Goal: Task Accomplishment & Management: Use online tool/utility

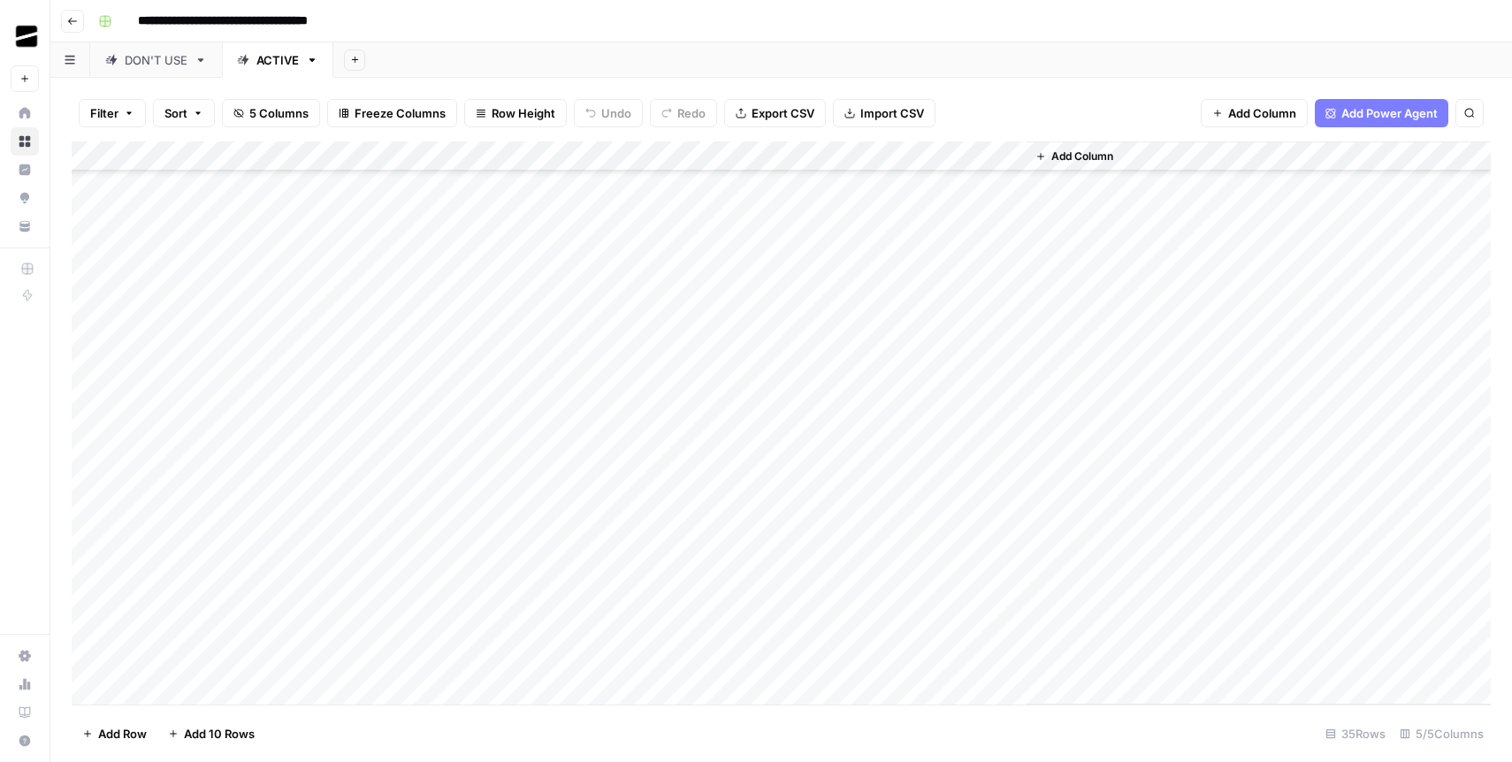
scroll to position [547, 0]
click at [758, 572] on div "Add Column" at bounding box center [782, 423] width 1420 height 563
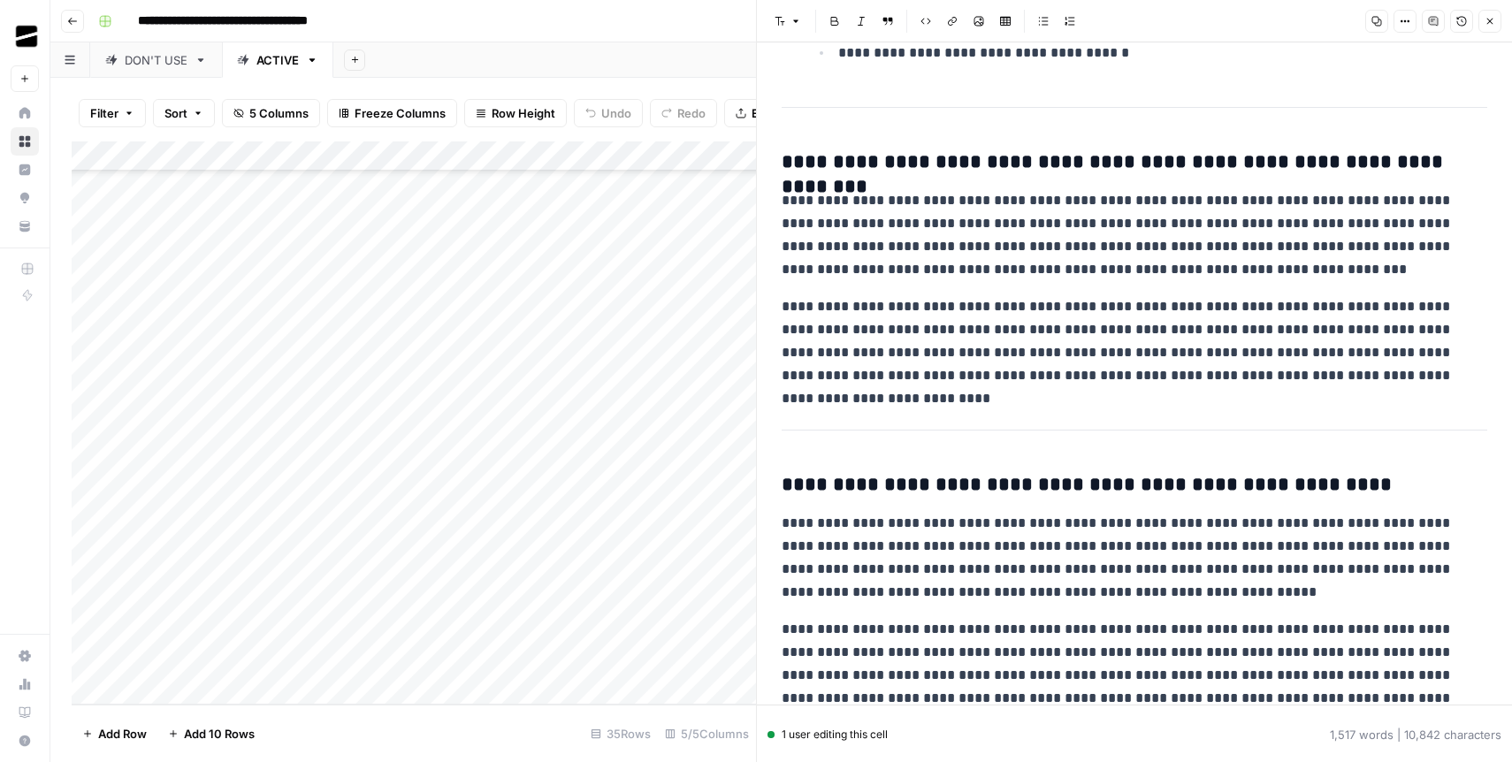
scroll to position [2870, 0]
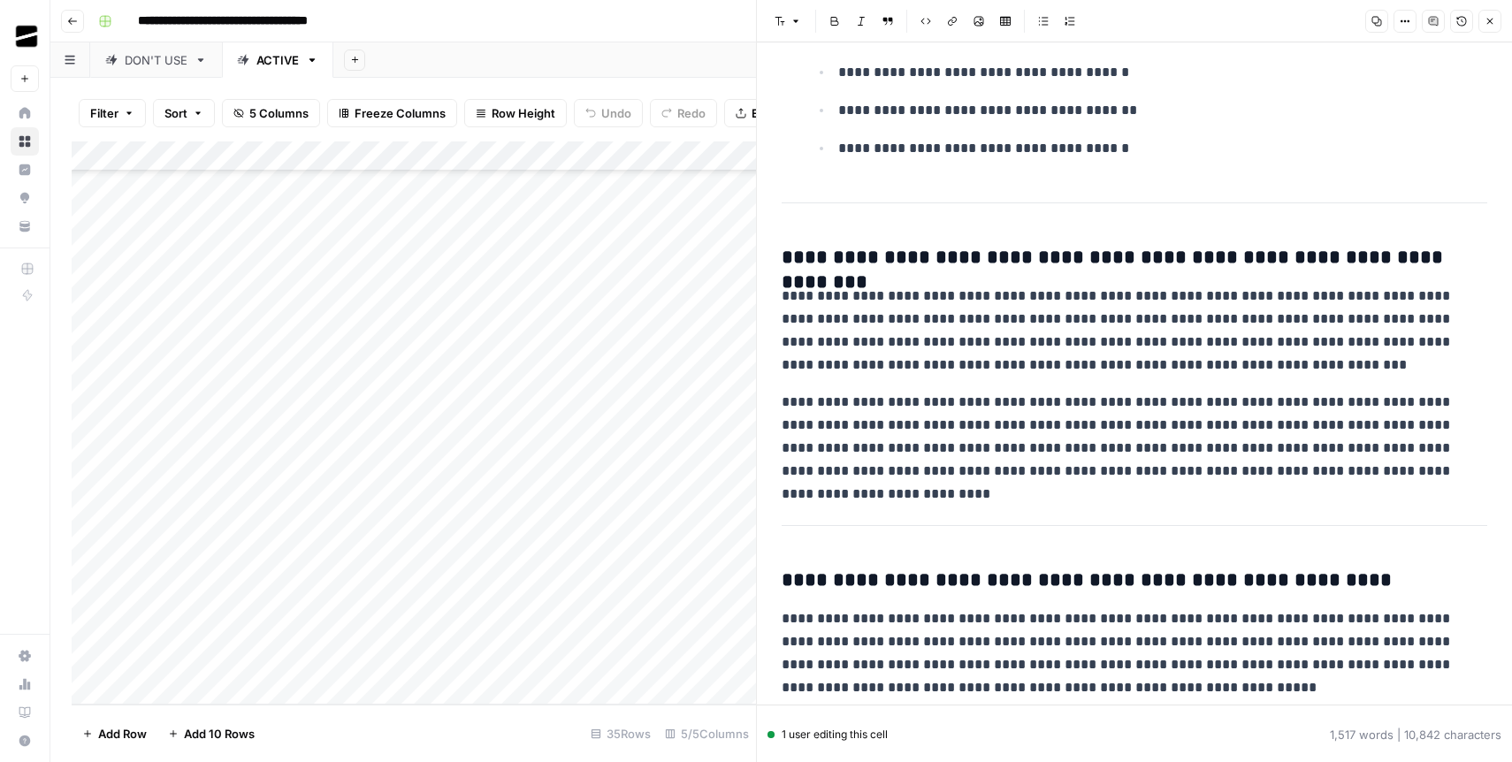
click at [1490, 27] on button "Close" at bounding box center [1490, 21] width 23 height 23
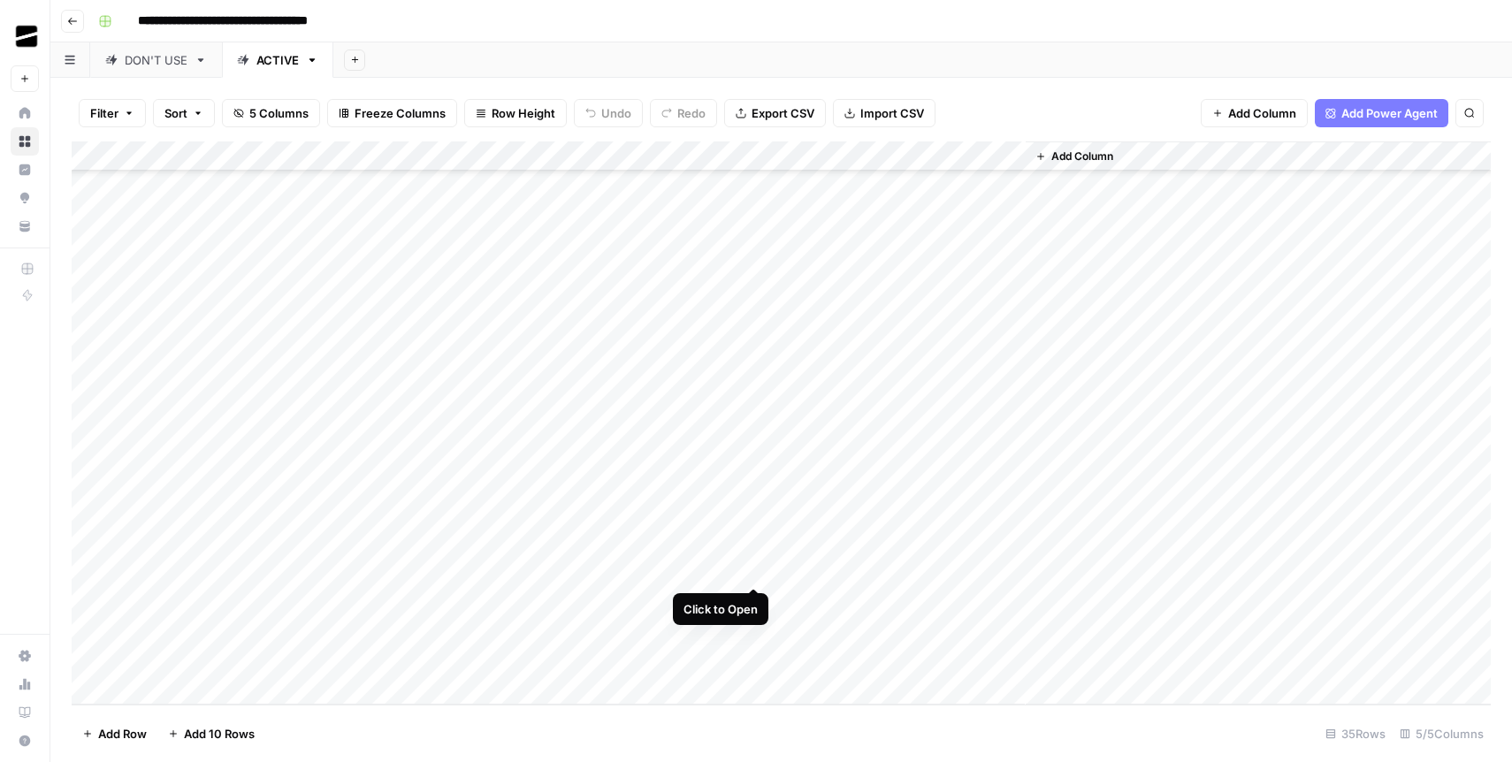
click at [756, 571] on div "Add Column" at bounding box center [782, 423] width 1420 height 563
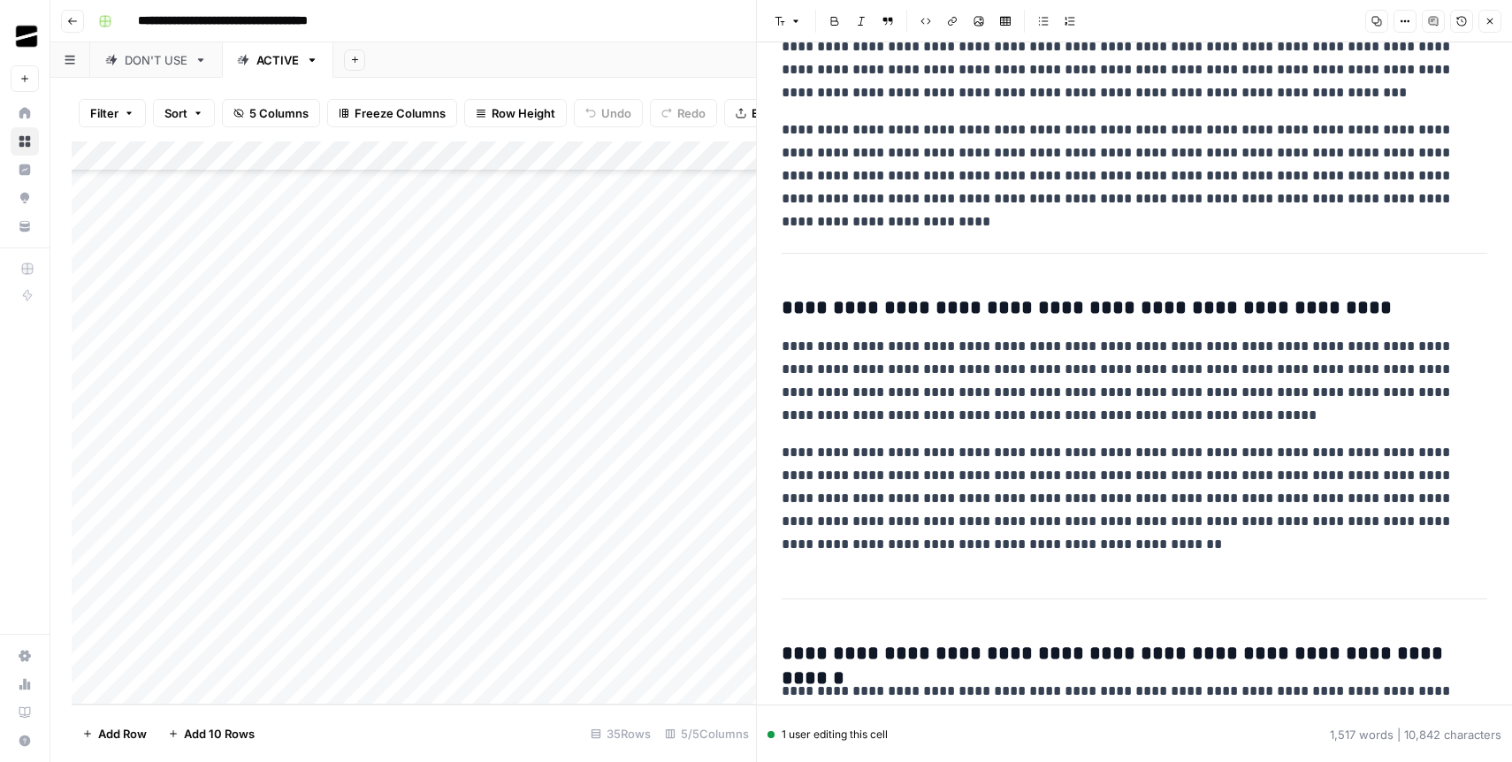
scroll to position [3051, 0]
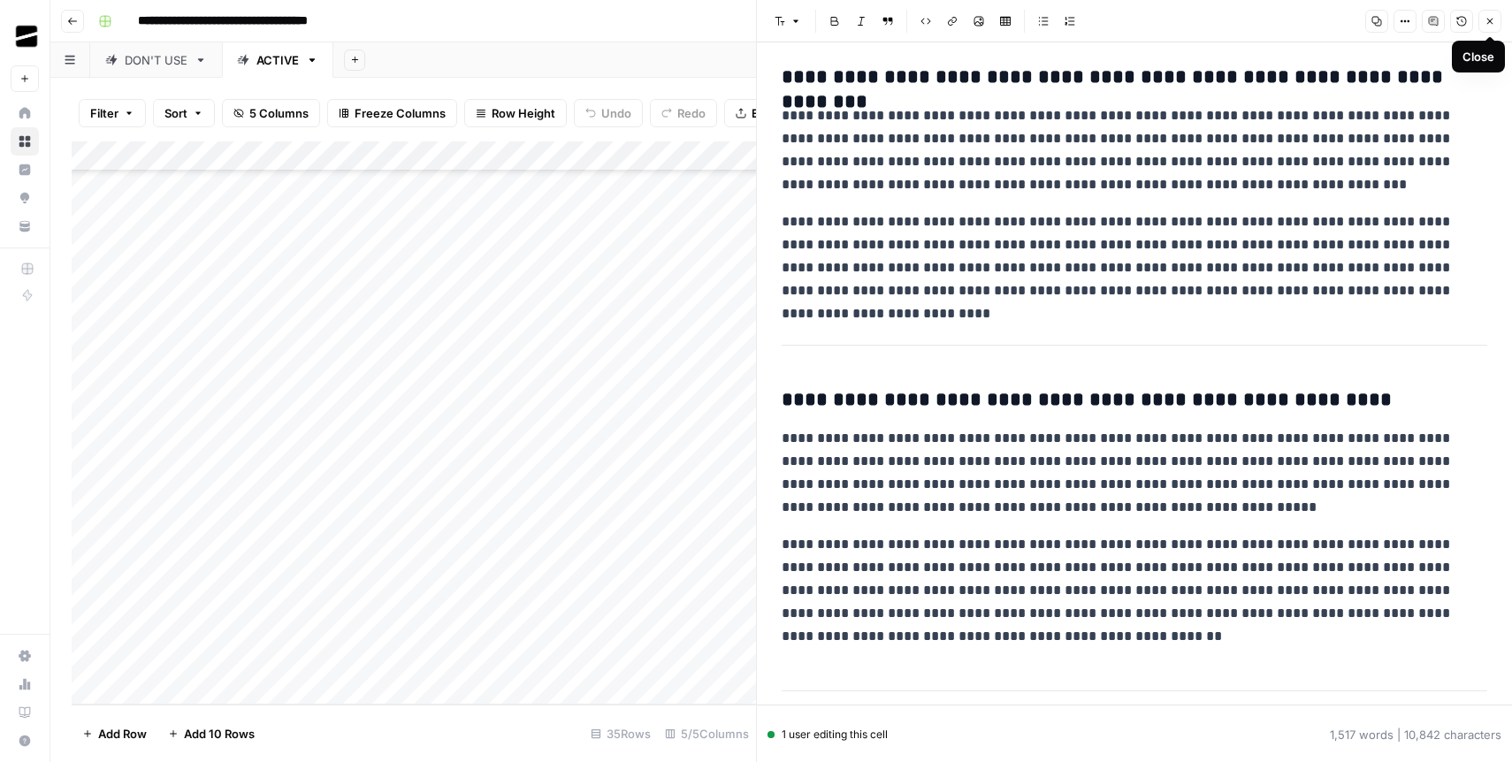
click at [1491, 30] on button "Close" at bounding box center [1490, 21] width 23 height 23
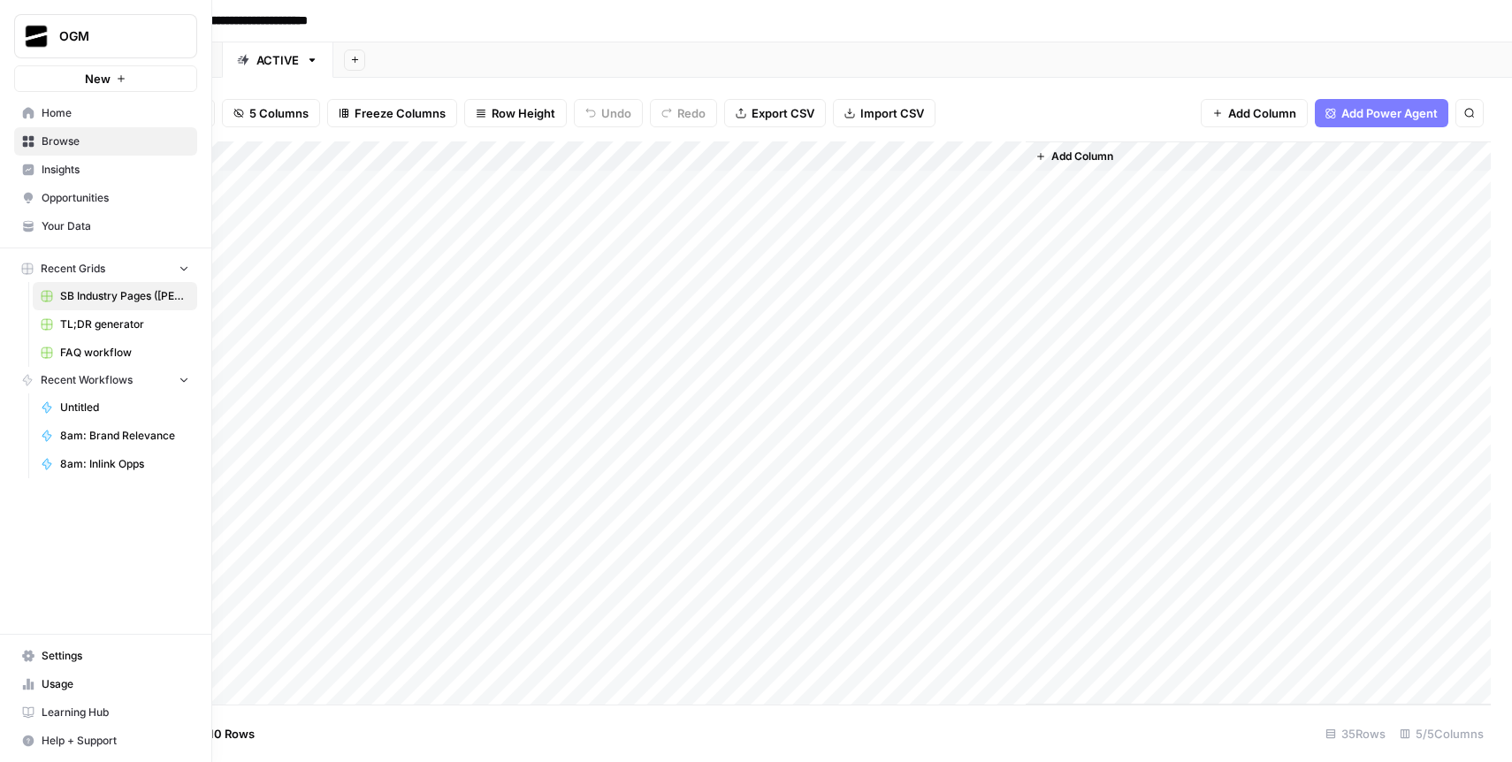
click at [42, 114] on span "Home" at bounding box center [116, 113] width 148 height 16
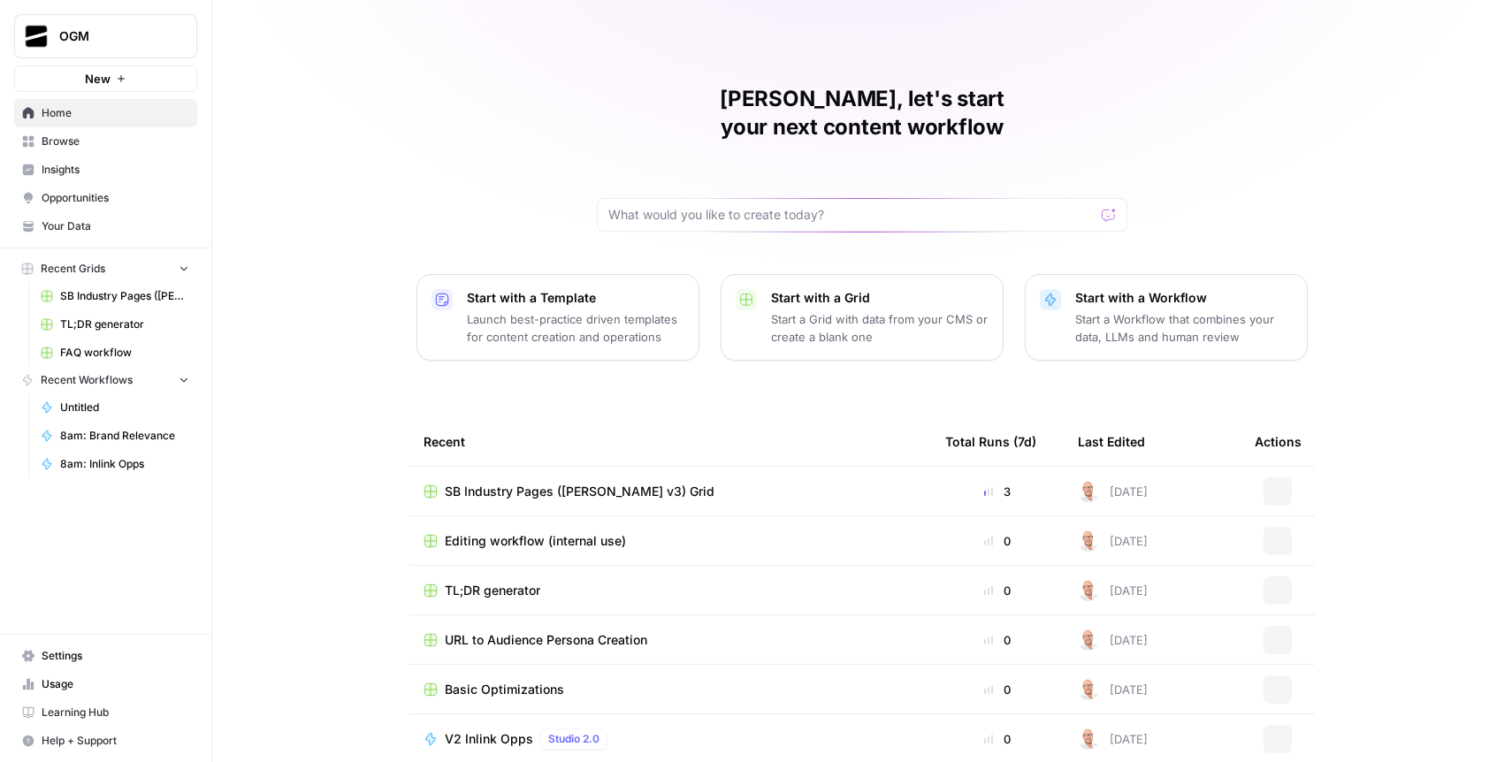
click at [91, 203] on span "Opportunities" at bounding box center [116, 198] width 148 height 16
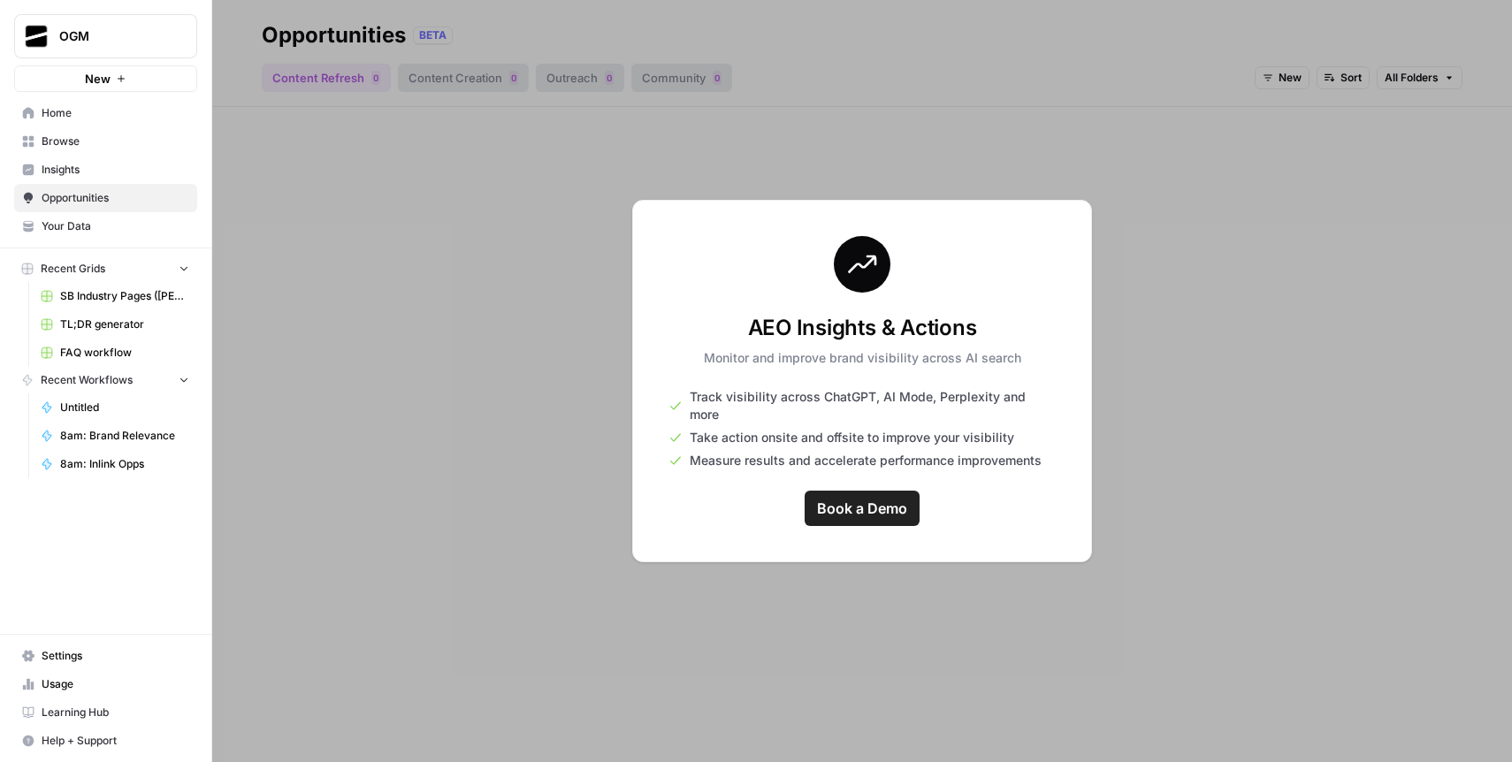
click at [80, 232] on span "Your Data" at bounding box center [116, 226] width 148 height 16
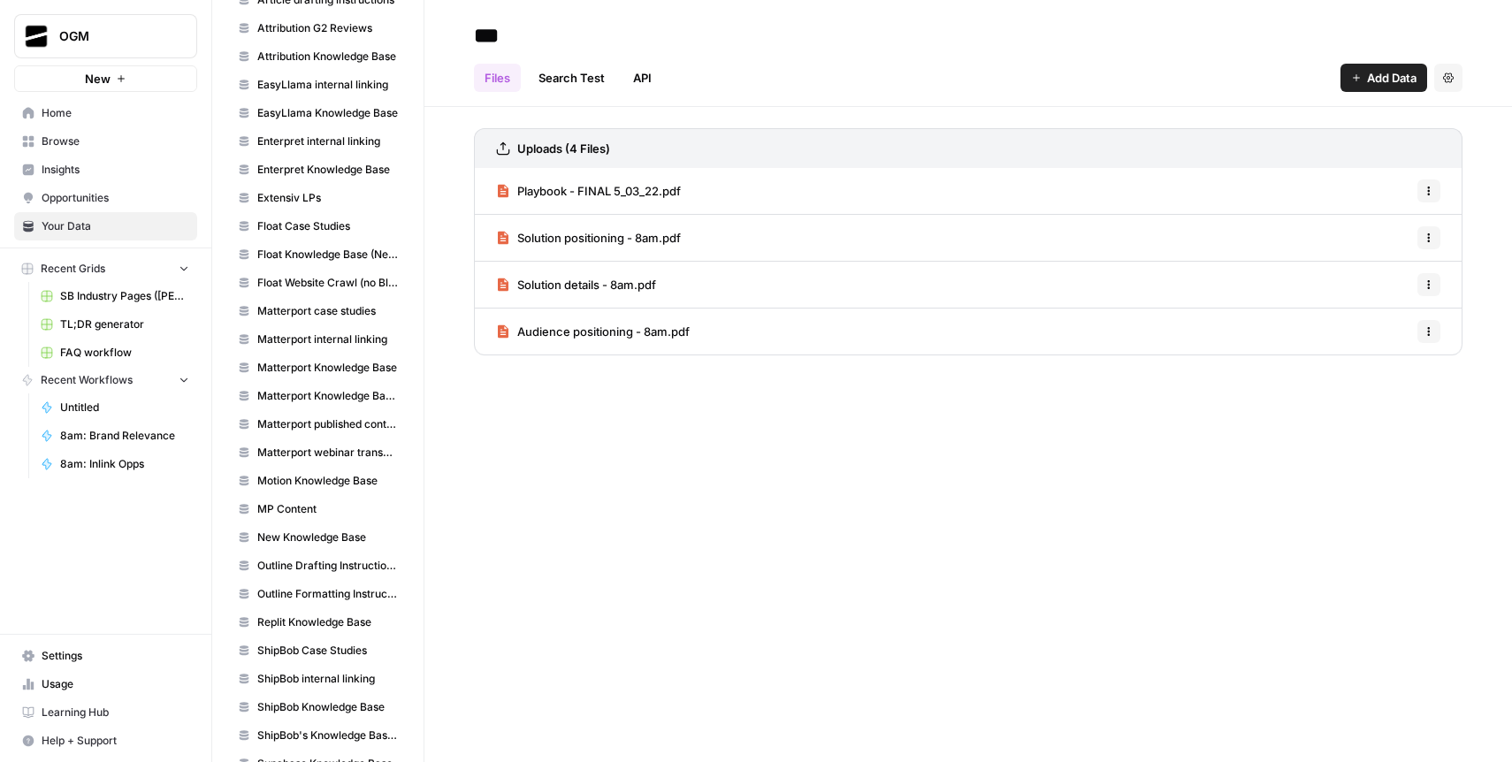
scroll to position [699, 0]
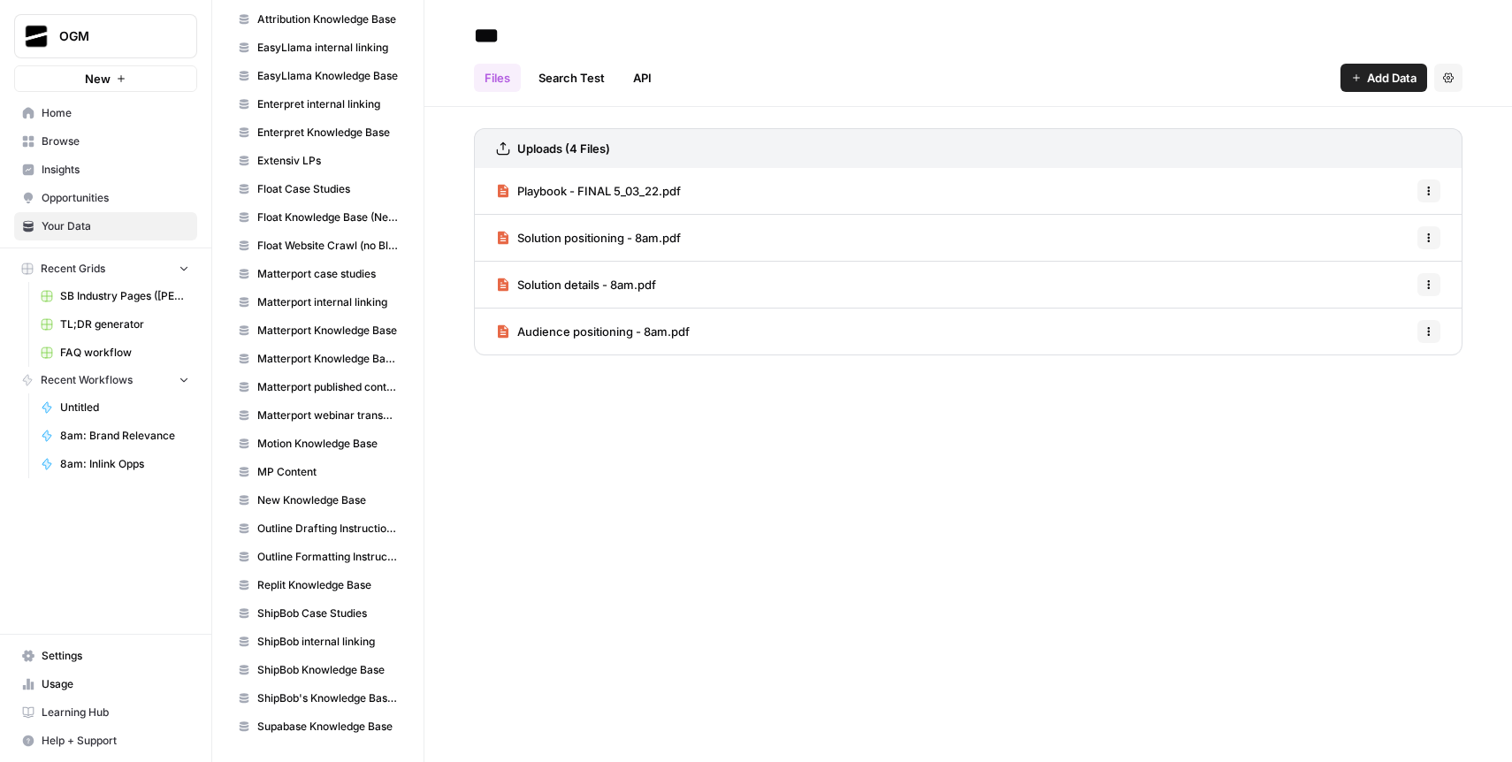
click at [308, 621] on span "ShipBob Case Studies" at bounding box center [327, 614] width 141 height 16
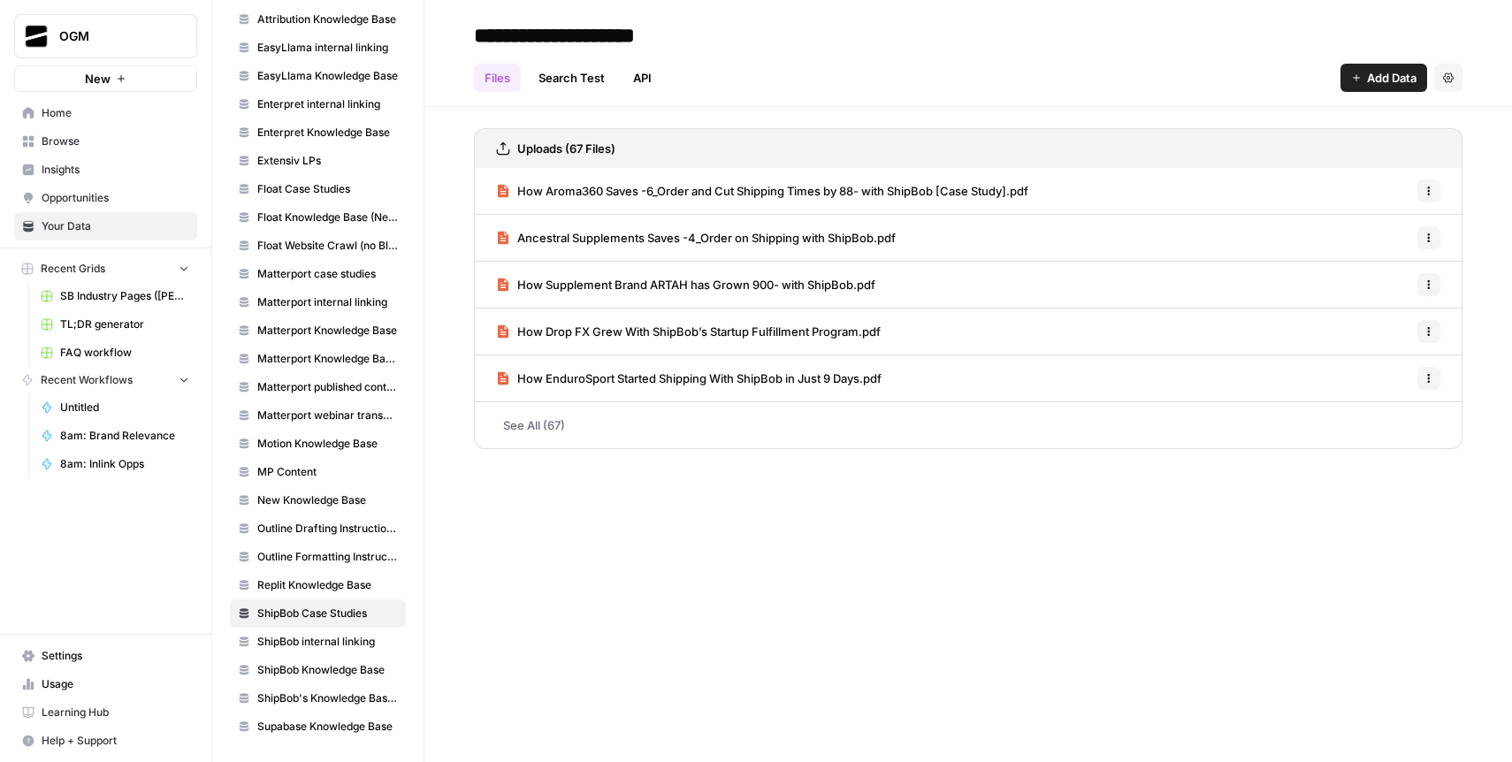
click at [590, 77] on link "Search Test" at bounding box center [572, 78] width 88 height 28
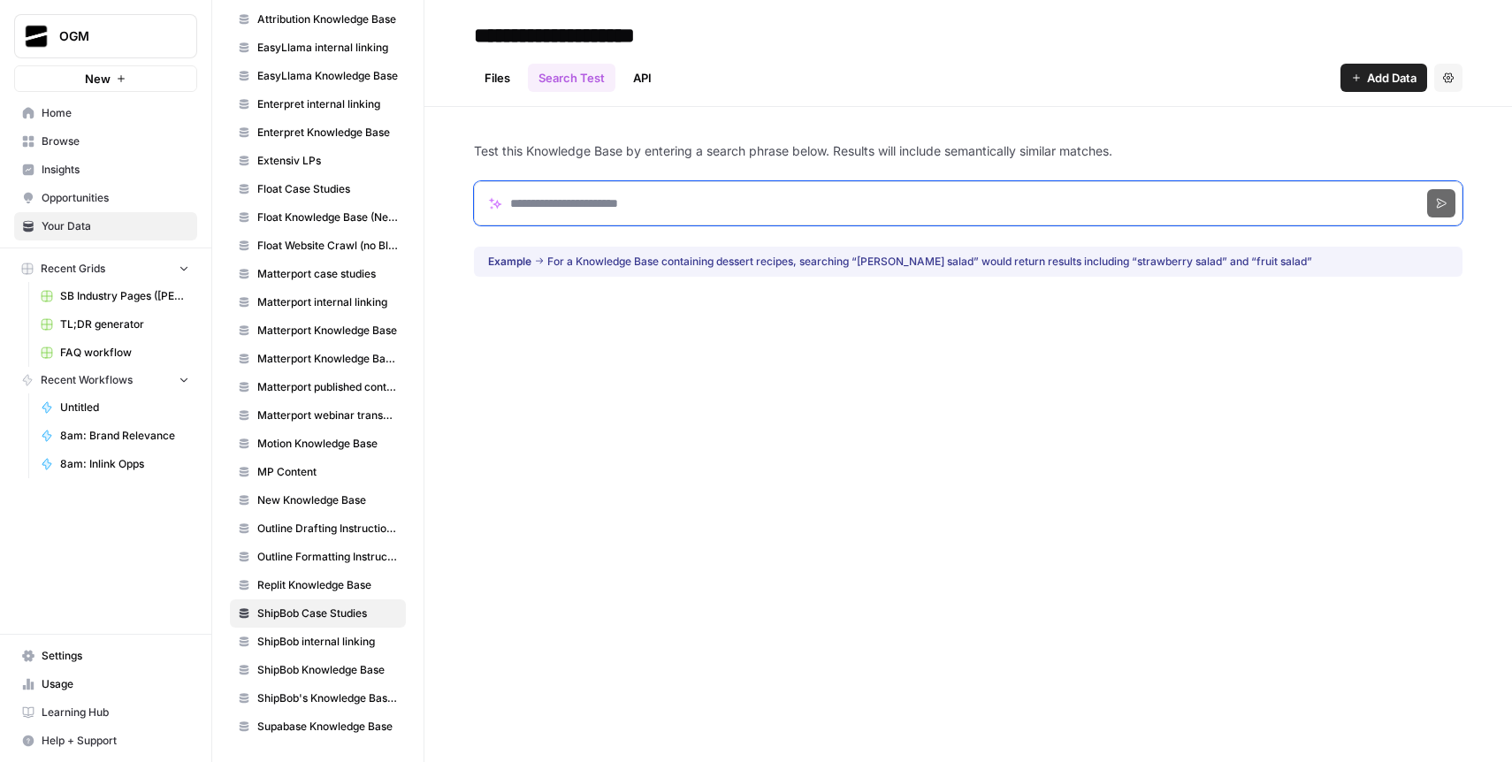
click at [568, 202] on input "Search phrase" at bounding box center [968, 203] width 989 height 44
type input "*******"
click button "Search" at bounding box center [1442, 203] width 28 height 28
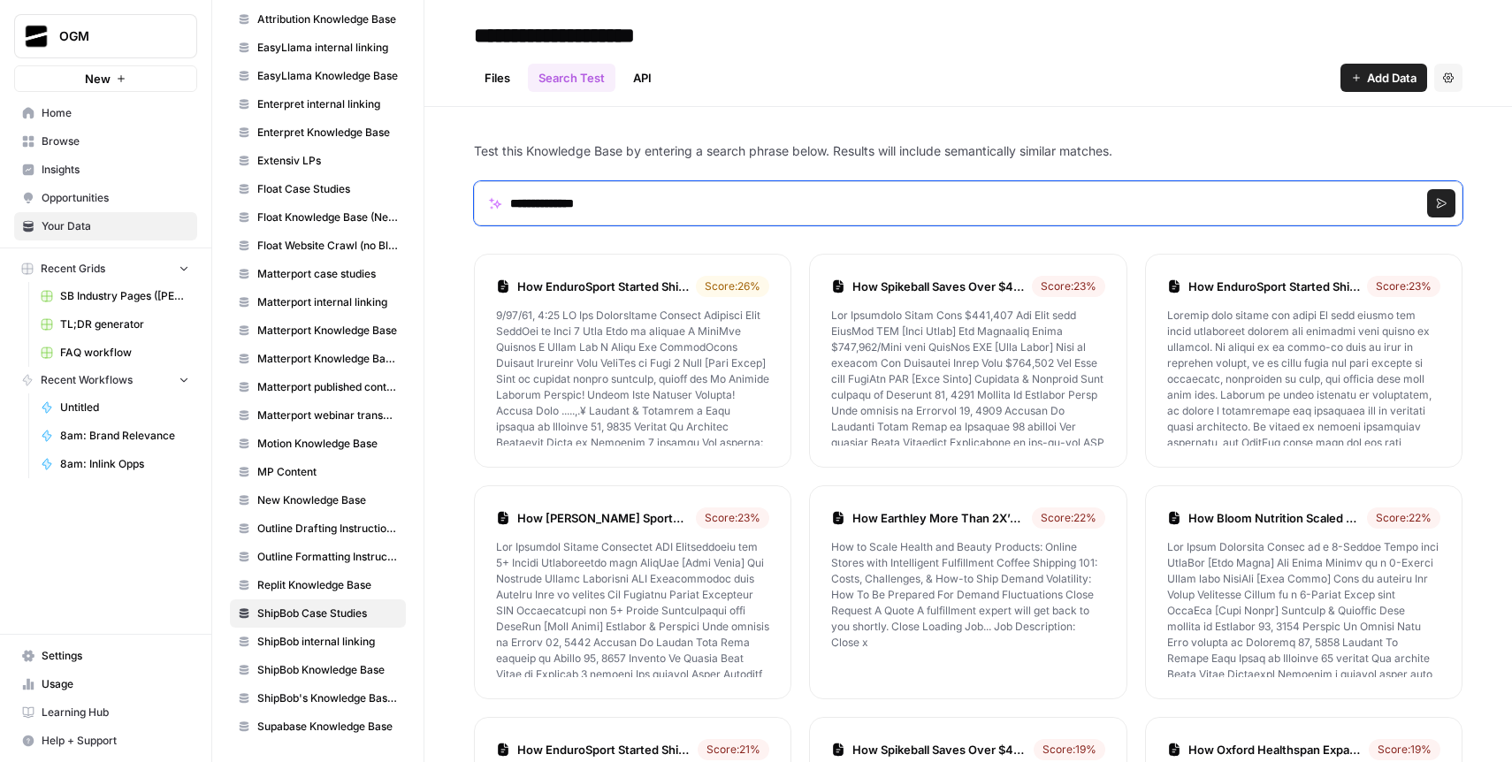
click at [625, 212] on input "**********" at bounding box center [968, 203] width 989 height 44
type input "*********"
click button "Search" at bounding box center [1442, 203] width 28 height 28
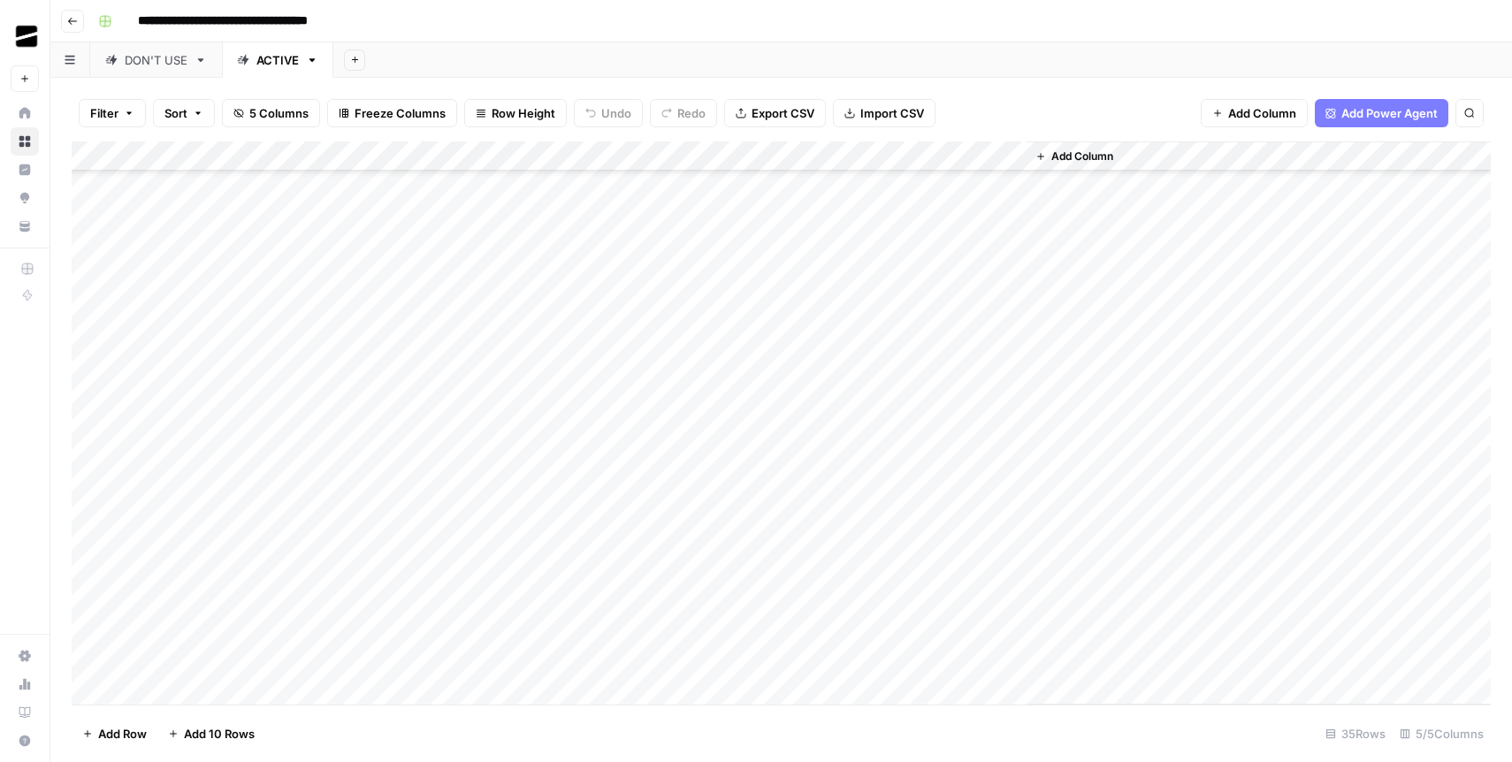
scroll to position [547, 0]
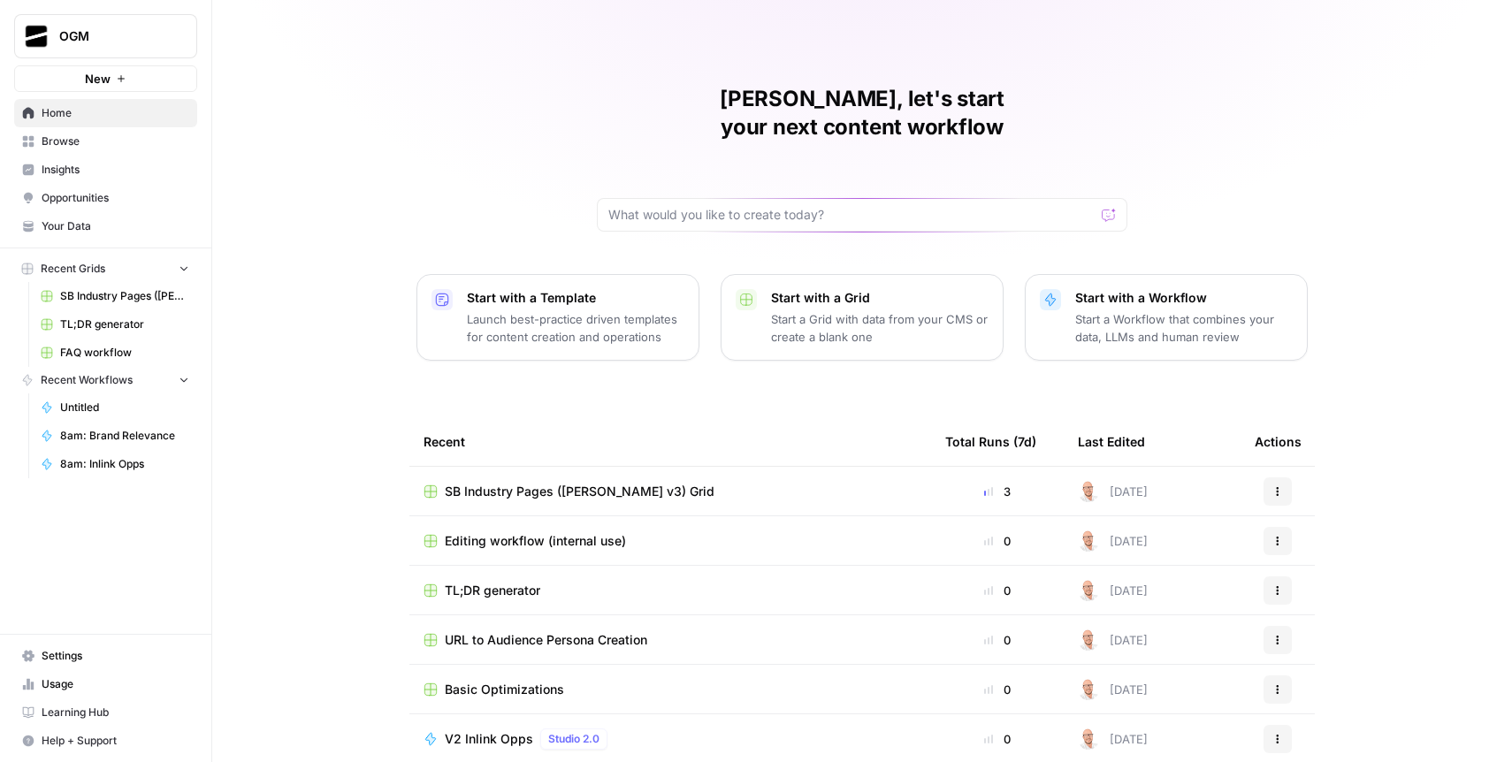
click at [113, 240] on link "Your Data" at bounding box center [105, 226] width 183 height 28
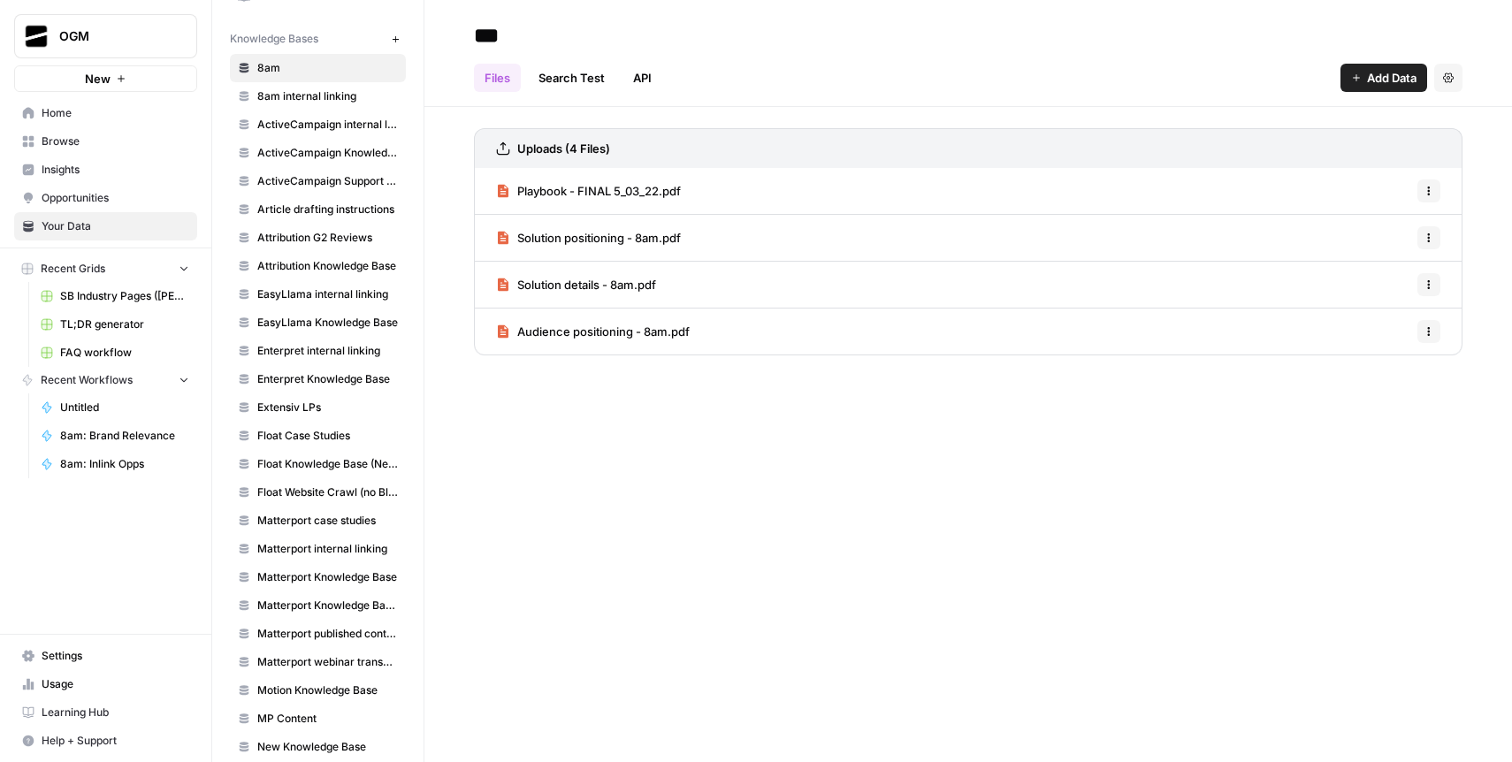
scroll to position [512, 0]
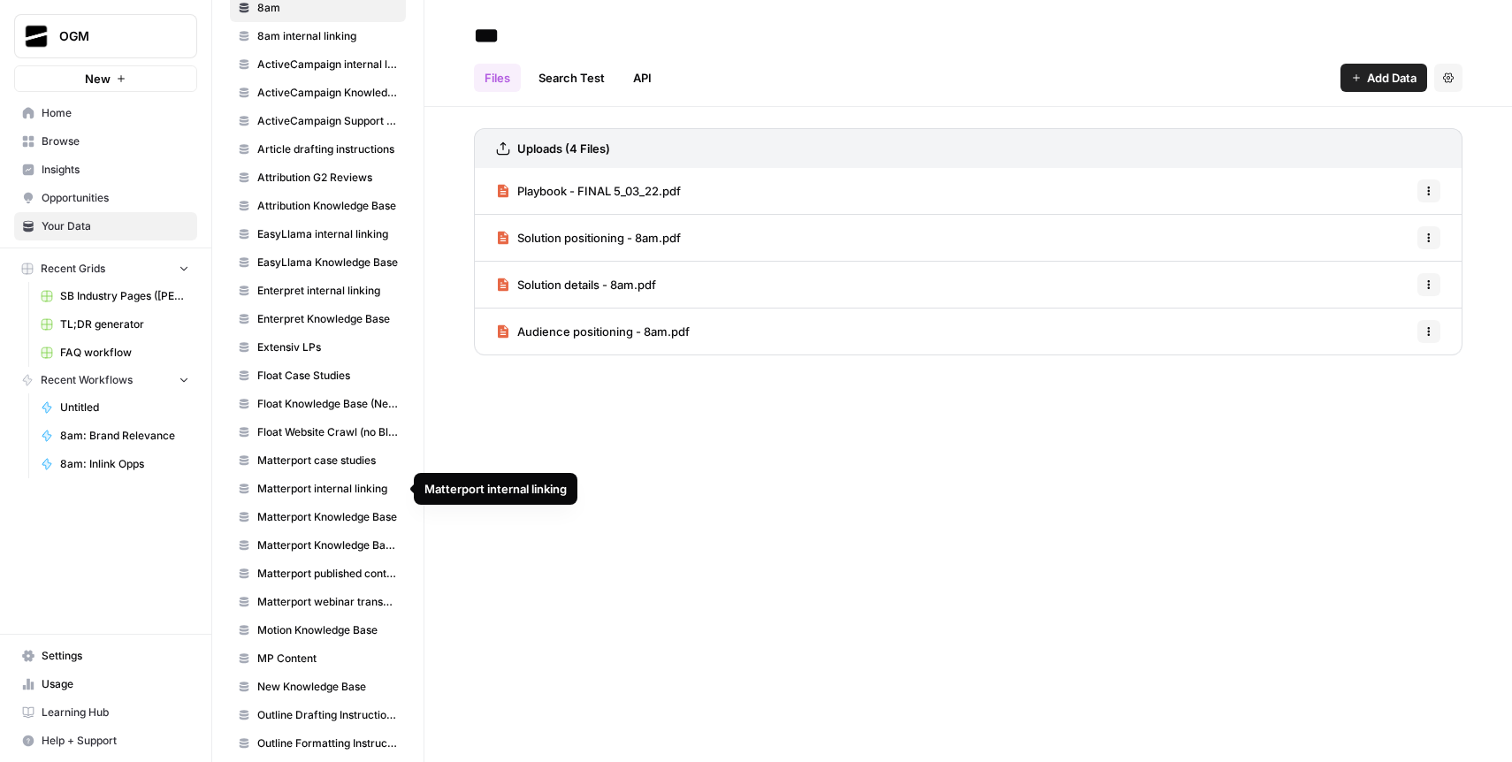
click at [330, 457] on span "Matterport case studies" at bounding box center [327, 461] width 141 height 16
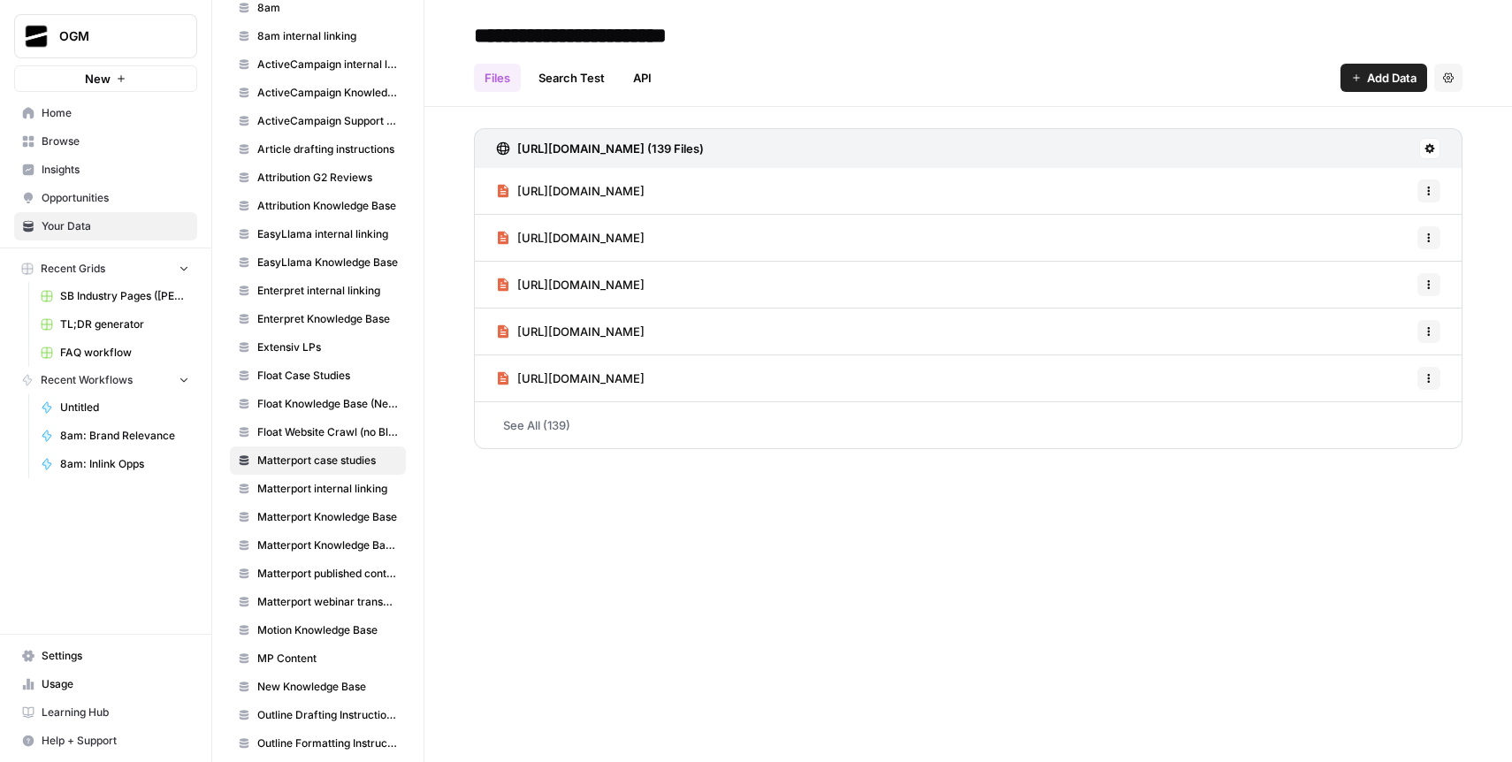
click at [581, 82] on link "Search Test" at bounding box center [572, 78] width 88 height 28
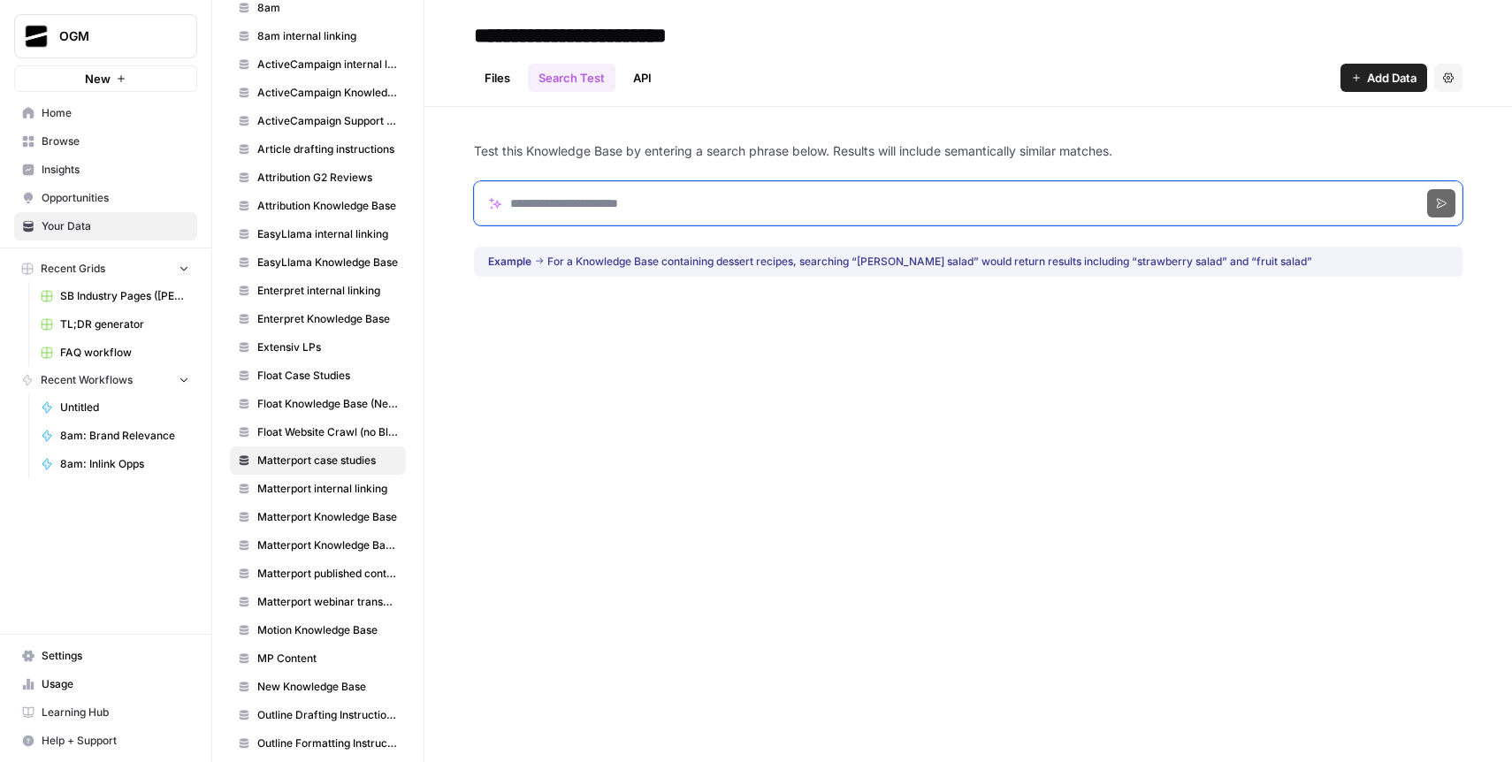
click at [602, 202] on input "Search phrase" at bounding box center [968, 203] width 989 height 44
type input "**********"
click button "Search" at bounding box center [1442, 203] width 28 height 28
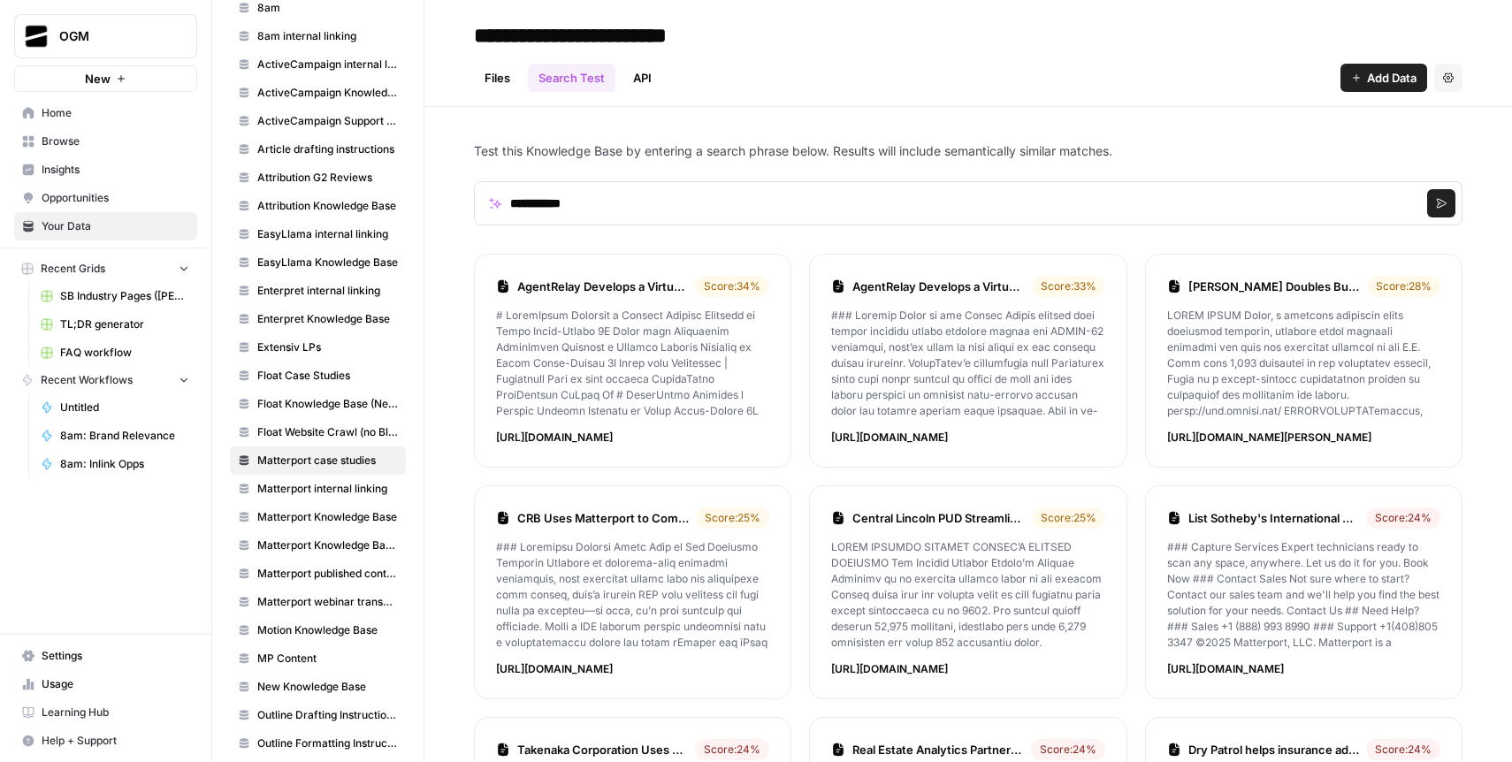
click at [642, 287] on link "AgentRelay Develops a Virtual Viewing Platform to Power Agent-Guided 3D Tours w…" at bounding box center [602, 287] width 171 height 18
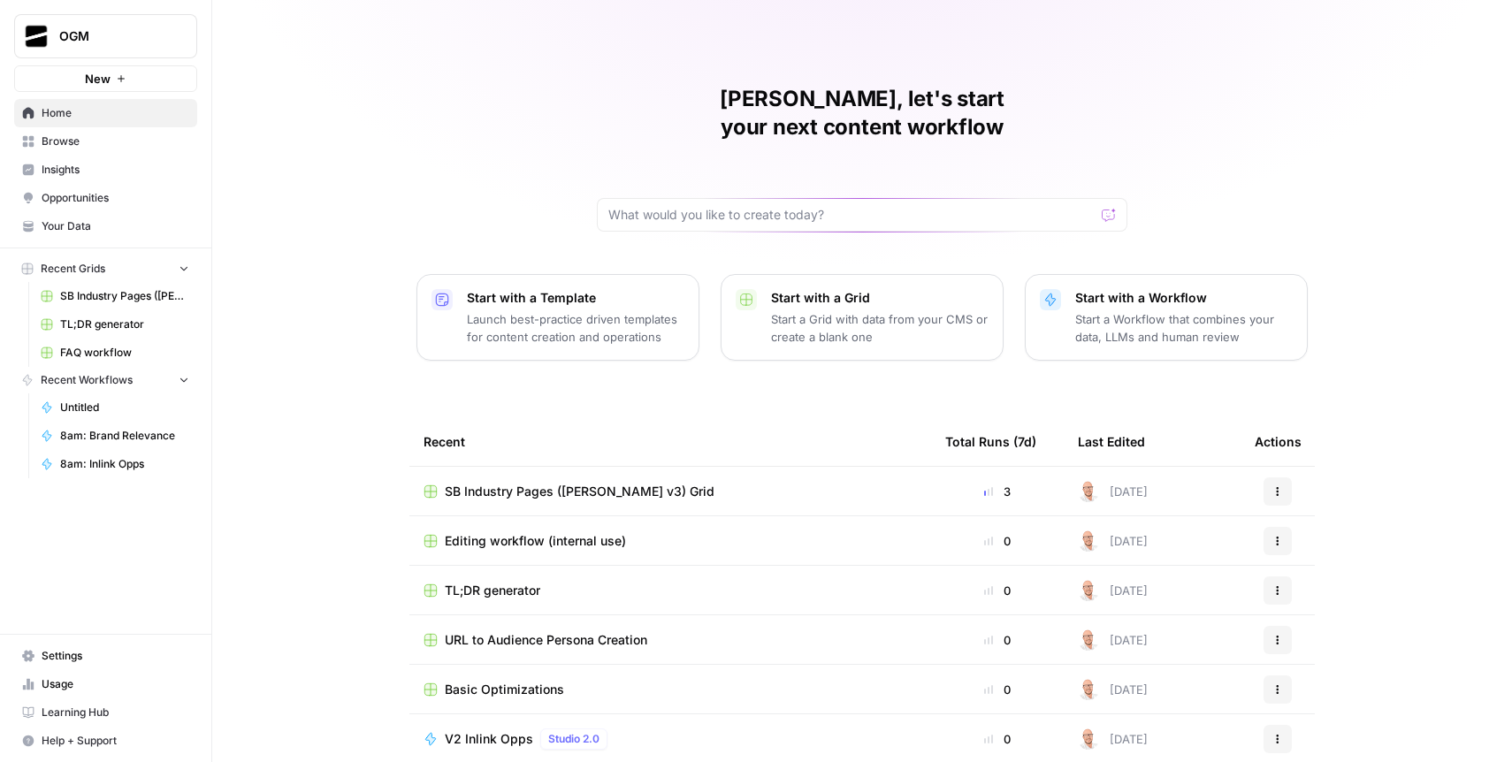
click at [135, 135] on span "Browse" at bounding box center [116, 142] width 148 height 16
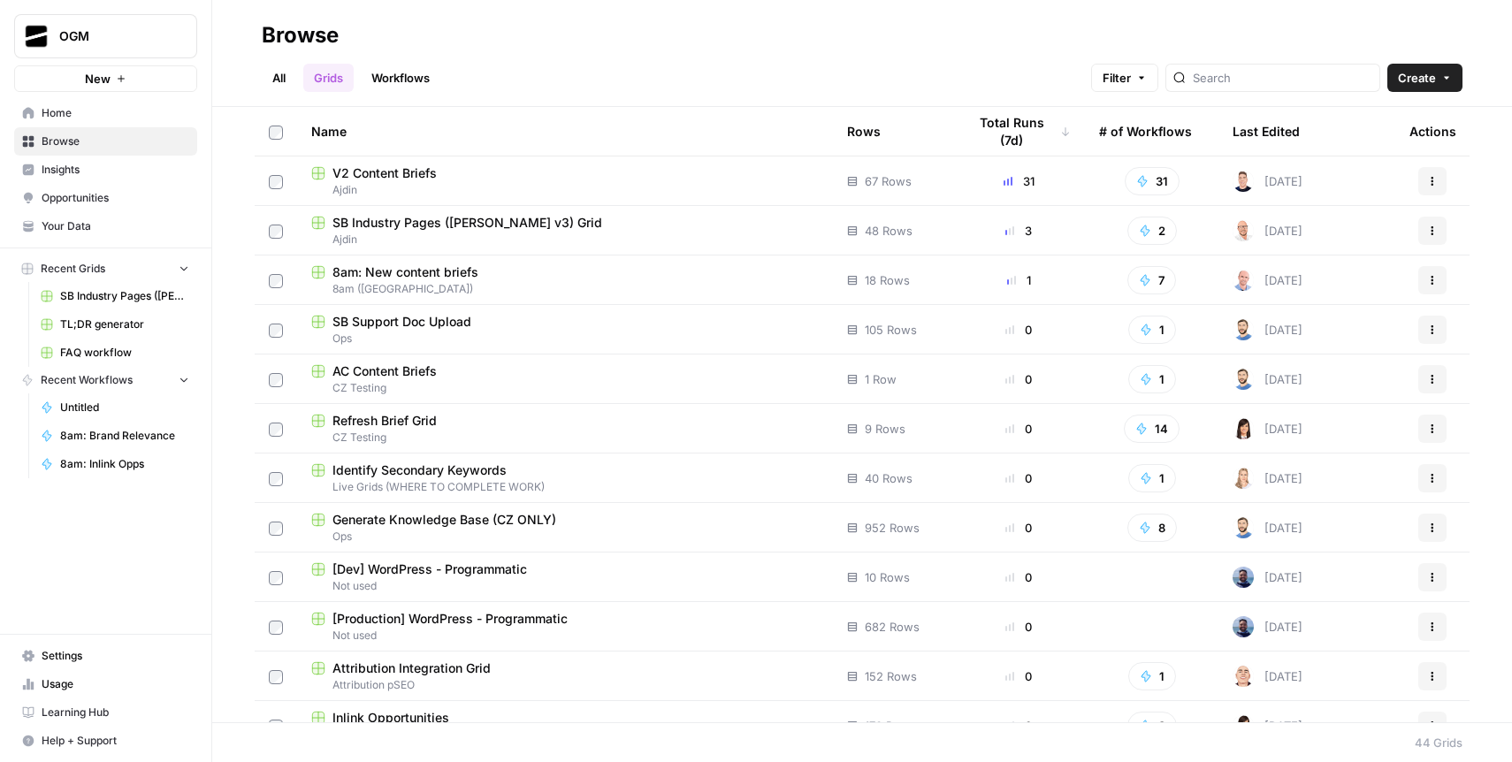
click at [281, 85] on link "All" at bounding box center [279, 78] width 34 height 28
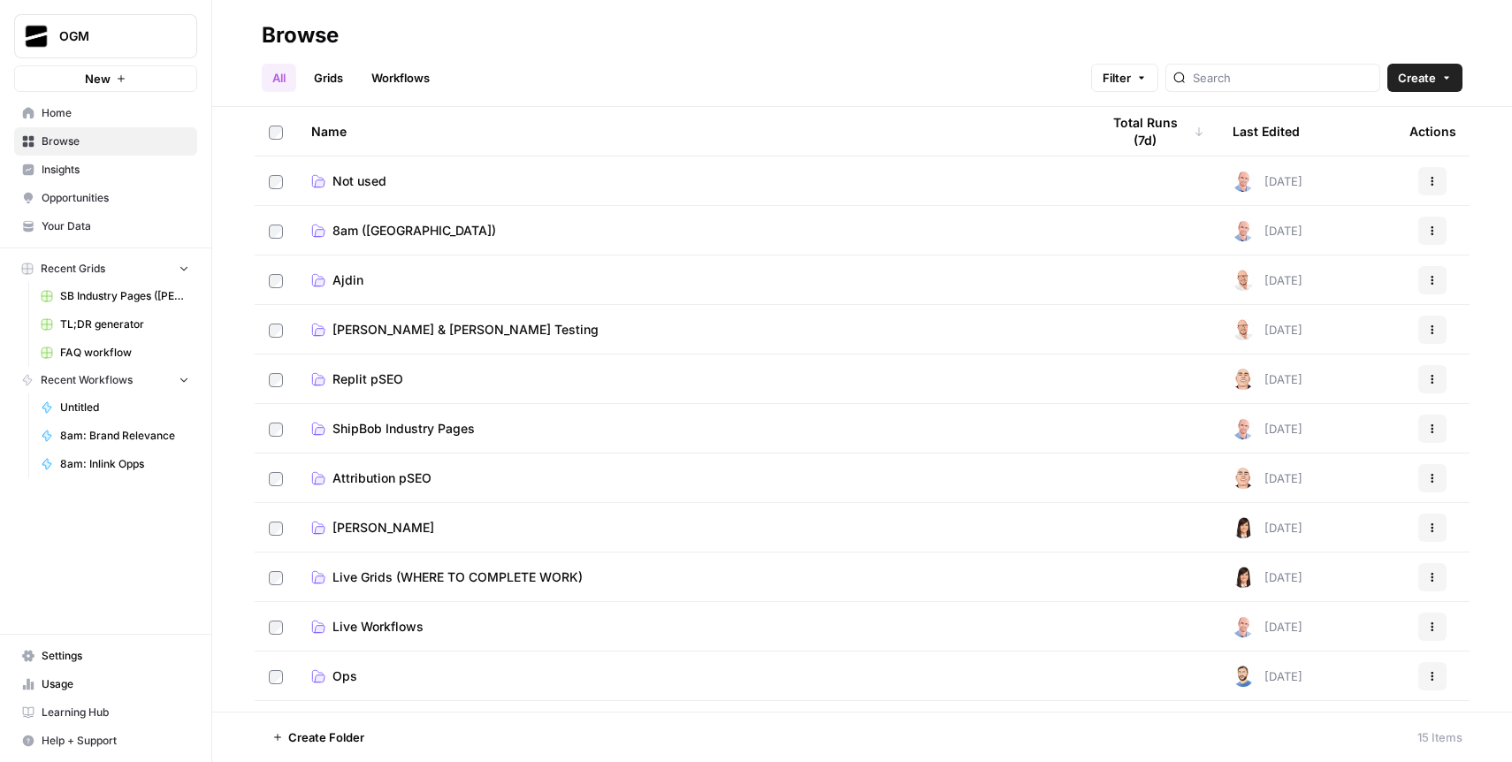
click at [460, 296] on td "Ajdin" at bounding box center [691, 280] width 789 height 49
click at [356, 283] on span "Ajdin" at bounding box center [348, 281] width 31 height 18
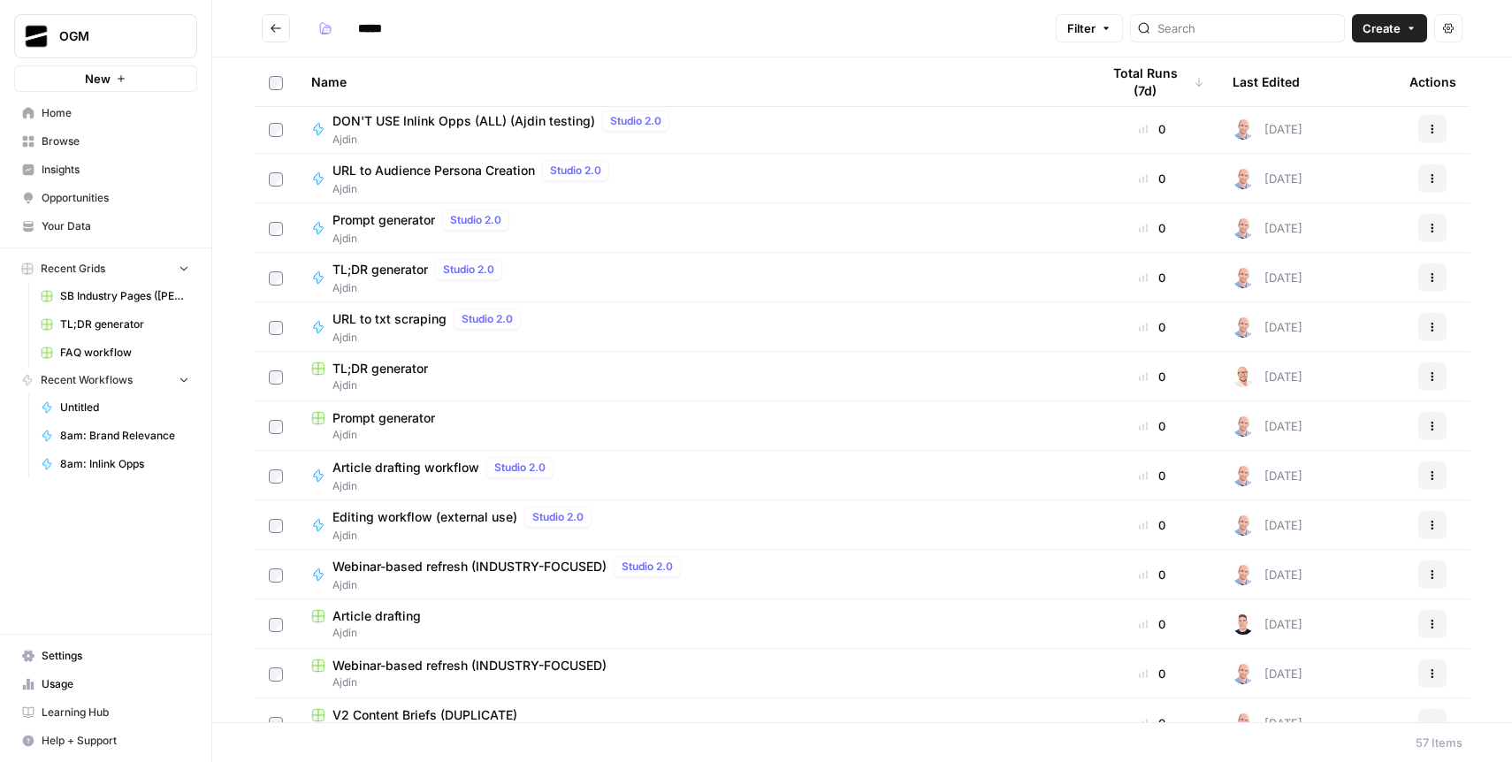
scroll to position [1463, 0]
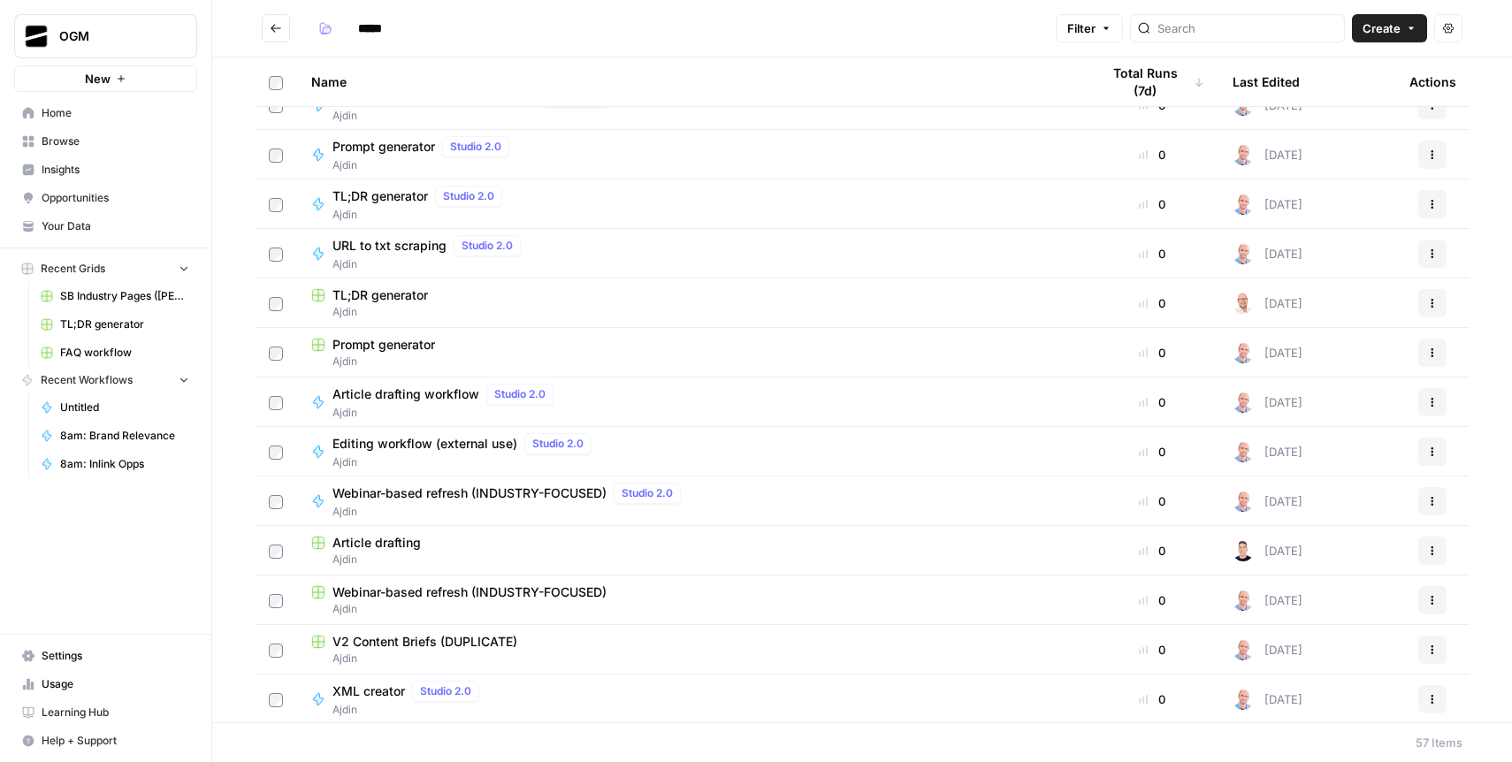
click at [387, 545] on span "Article drafting" at bounding box center [377, 543] width 88 height 18
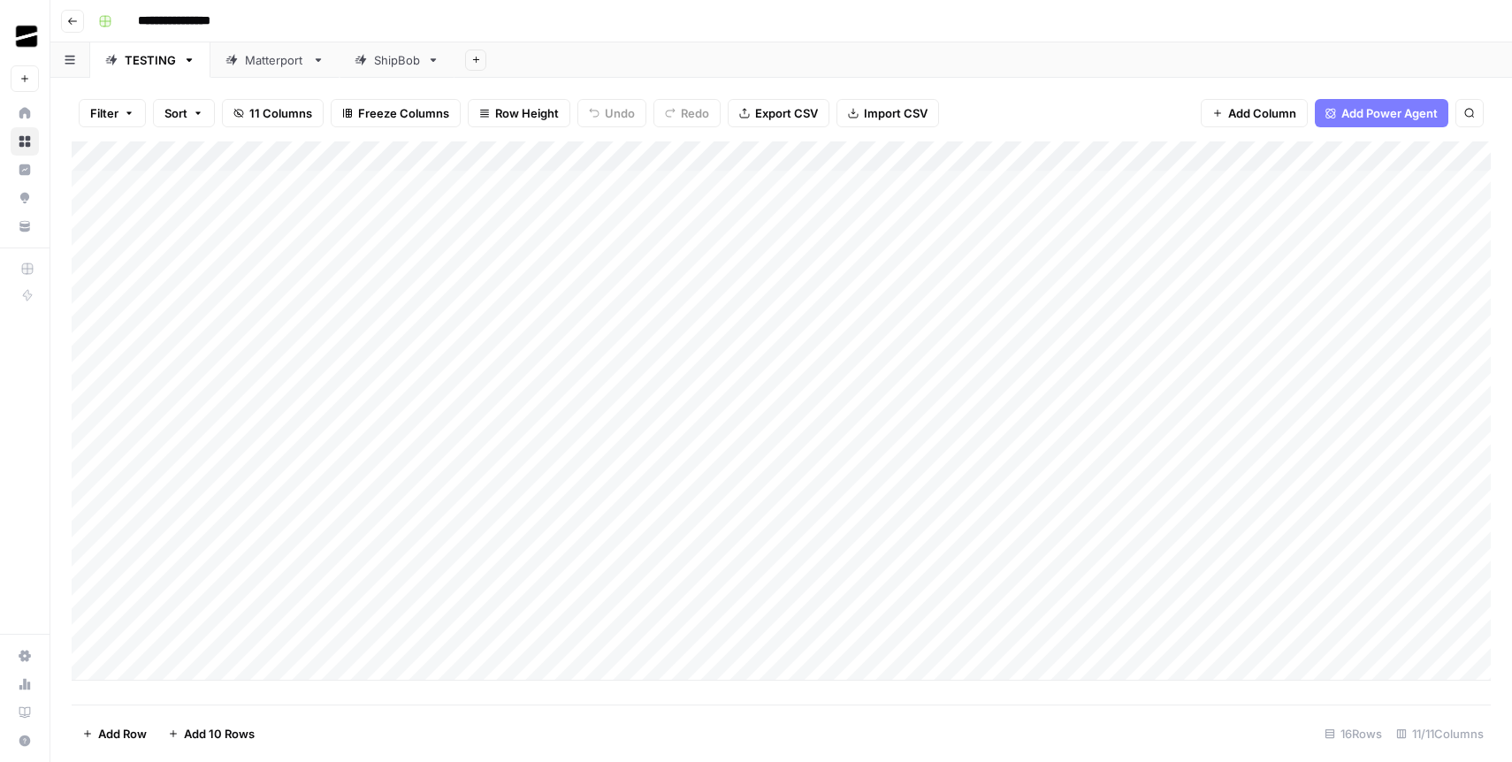
click at [1344, 153] on div "Add Column" at bounding box center [782, 412] width 1420 height 540
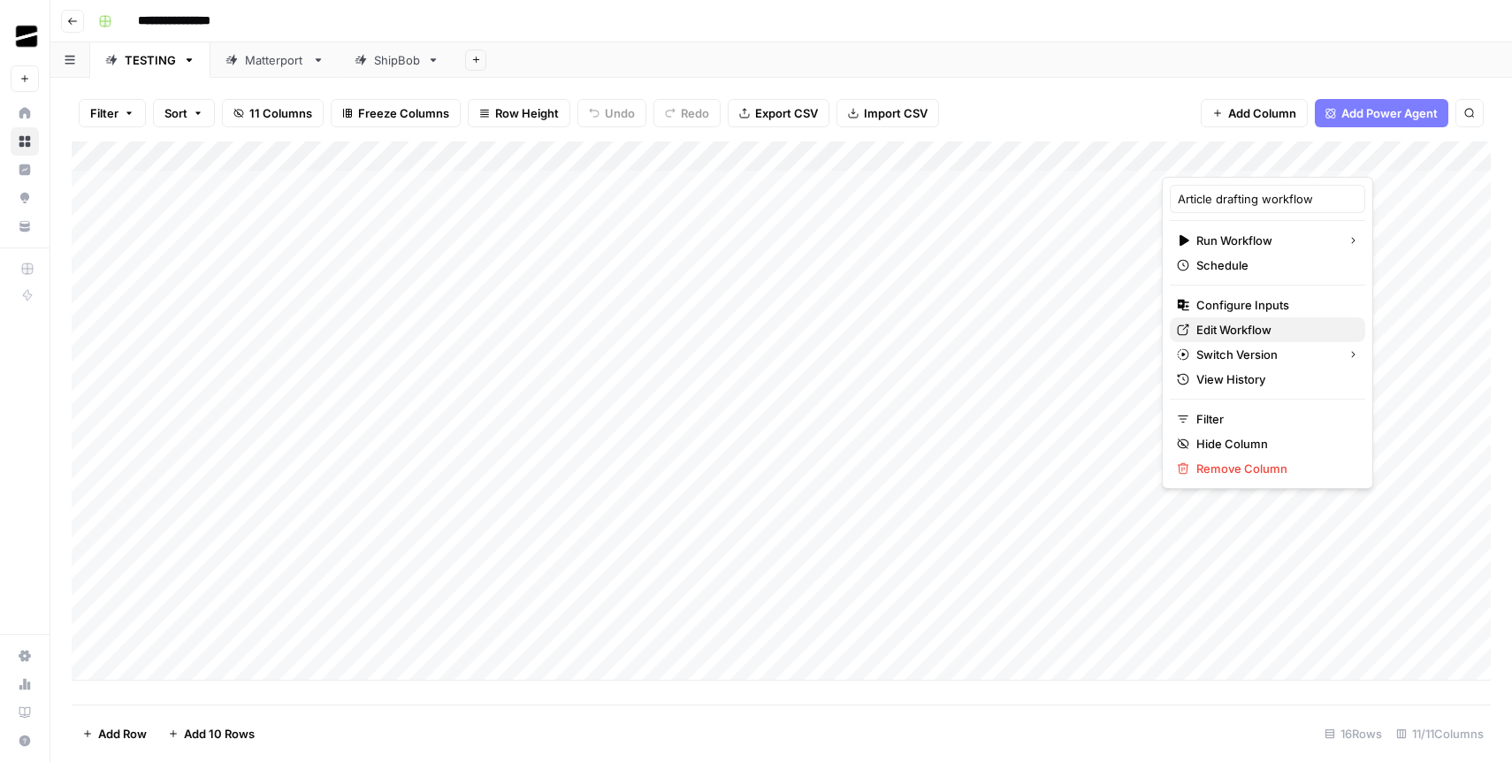
click at [1229, 333] on span "Edit Workflow" at bounding box center [1234, 330] width 75 height 18
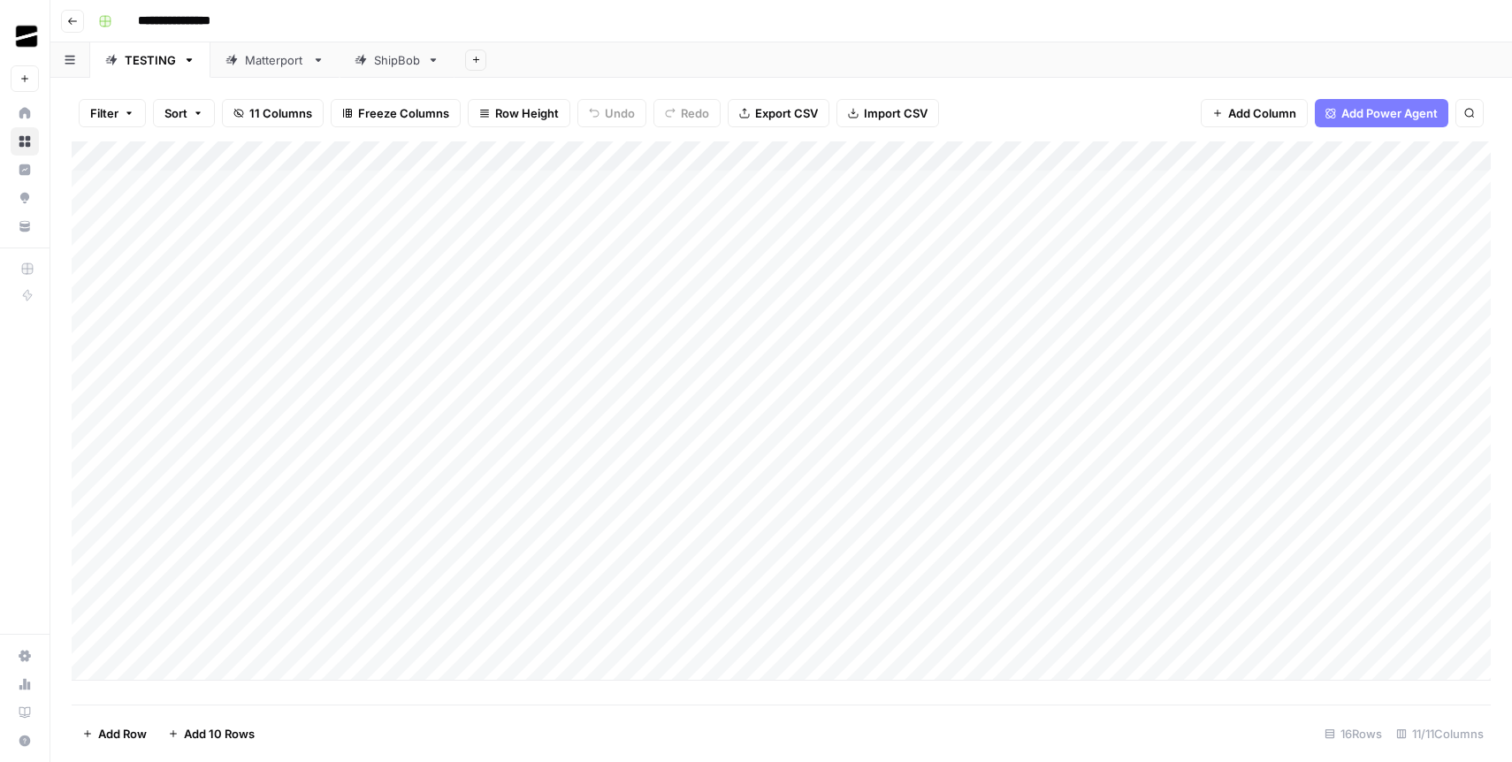
click at [1045, 90] on div "Filter Sort 11 Columns Freeze Columns Row Height Undo Redo Export CSV Import CS…" at bounding box center [782, 113] width 1420 height 57
click at [966, 113] on div "Filter Sort 11 Columns Freeze Columns Row Height Undo Redo Export CSV Import CS…" at bounding box center [782, 113] width 1420 height 57
click at [984, 99] on div "Filter Sort 11 Columns Freeze Columns Row Height Undo Redo Export CSV Import CS…" at bounding box center [782, 113] width 1420 height 57
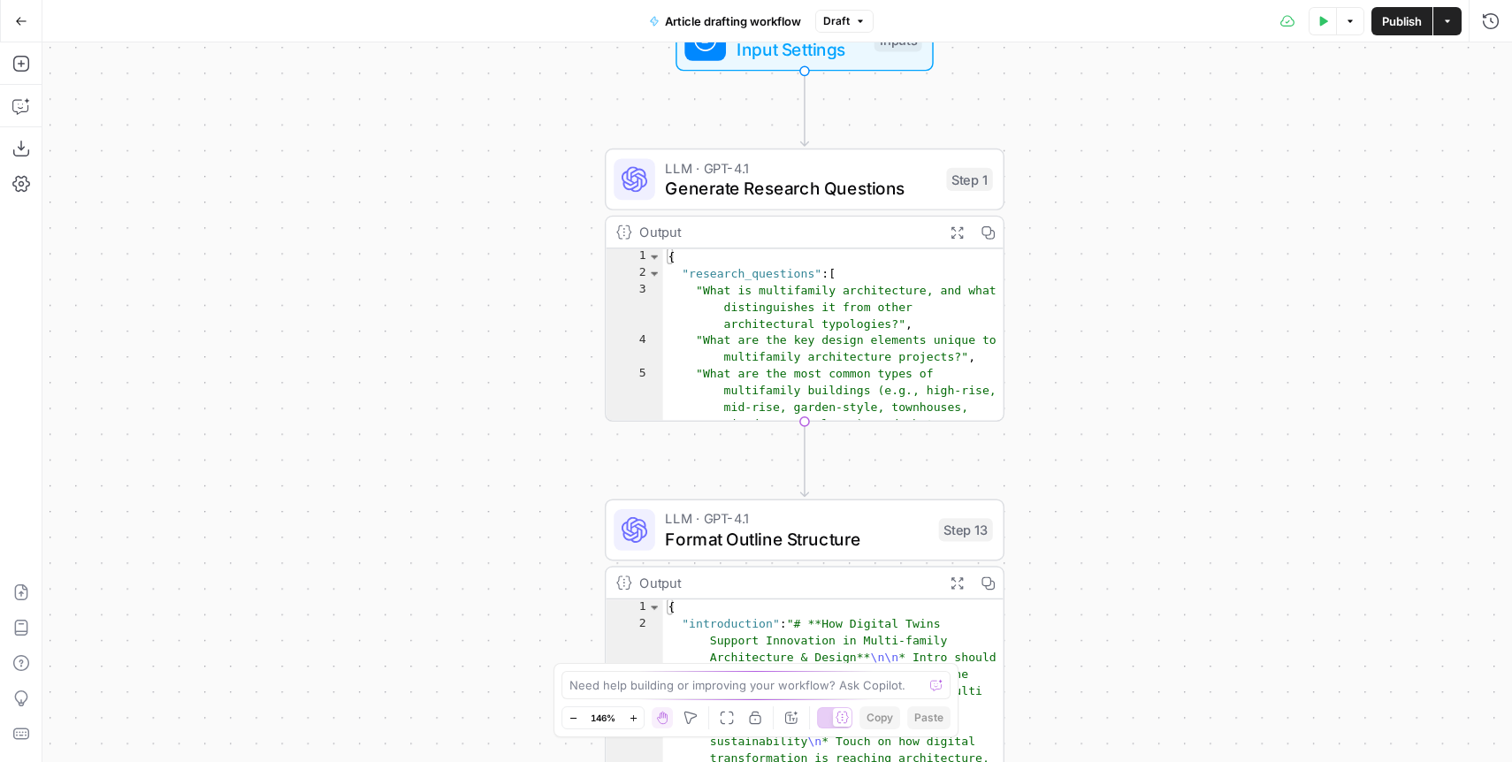
drag, startPoint x: 613, startPoint y: 337, endPoint x: 504, endPoint y: 411, distance: 131.7
click at [504, 411] on div "Workflow Input Settings Inputs LLM · GPT-4.1 Generate Research Questions Step 1…" at bounding box center [777, 402] width 1470 height 720
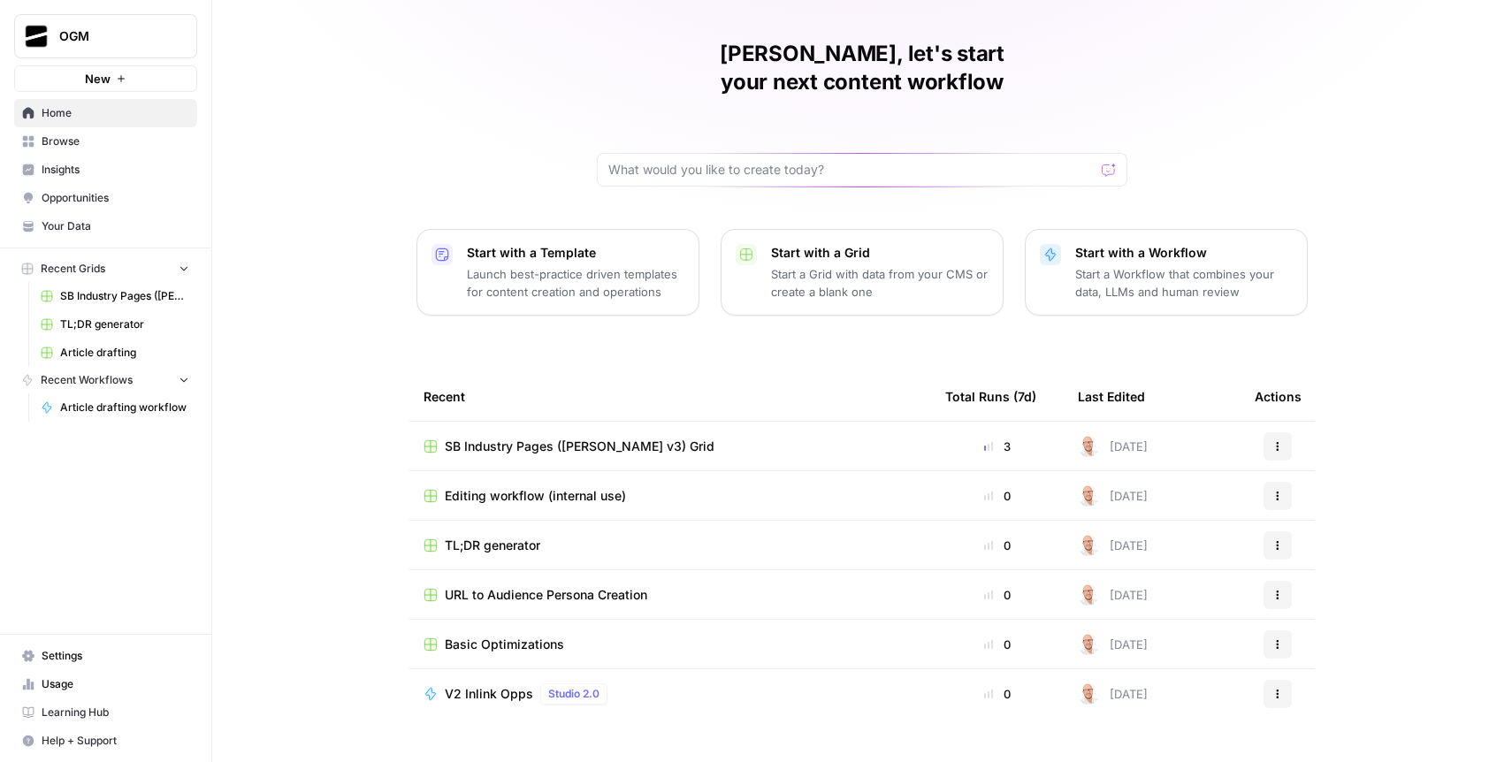
scroll to position [51, 0]
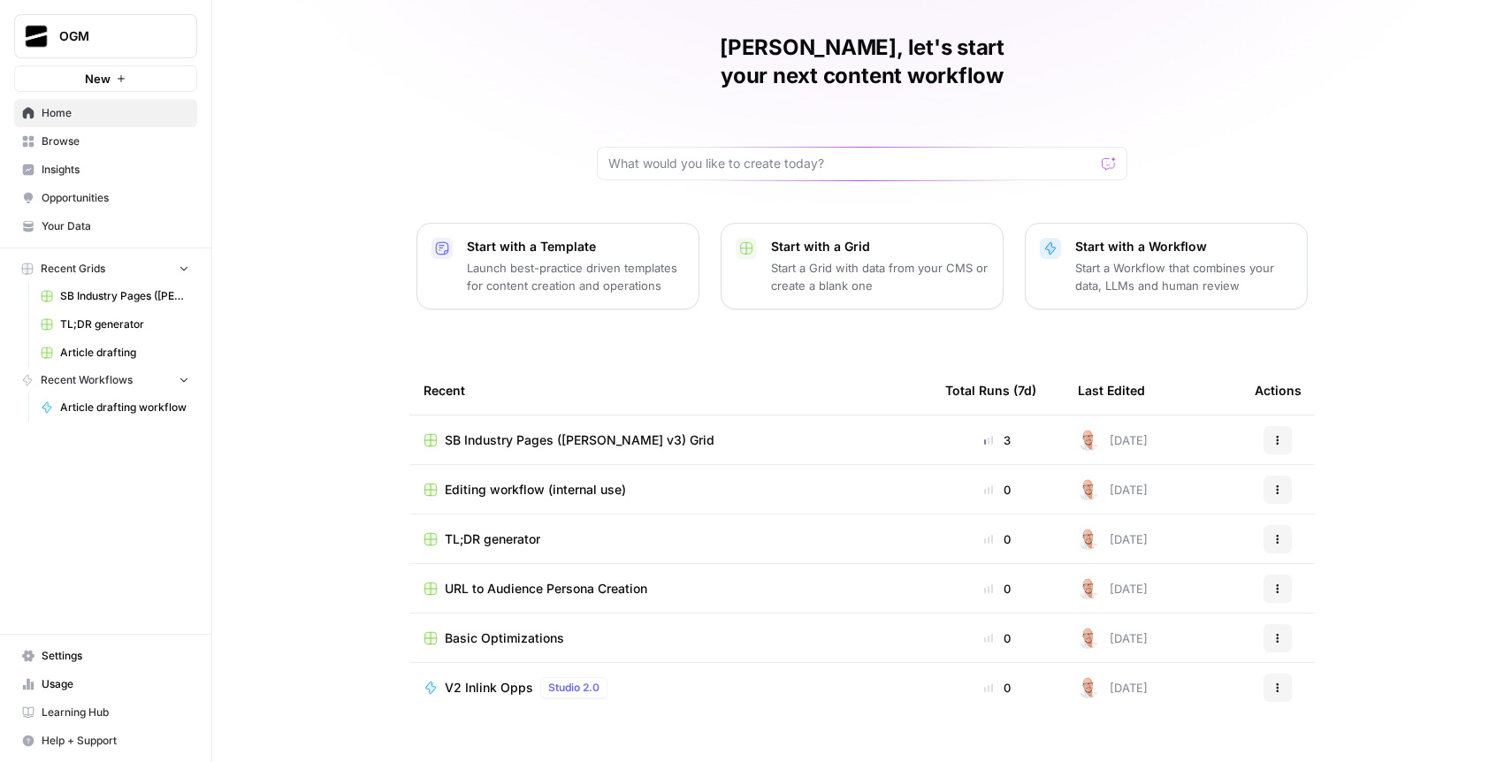
click at [109, 137] on span "Browse" at bounding box center [116, 142] width 148 height 16
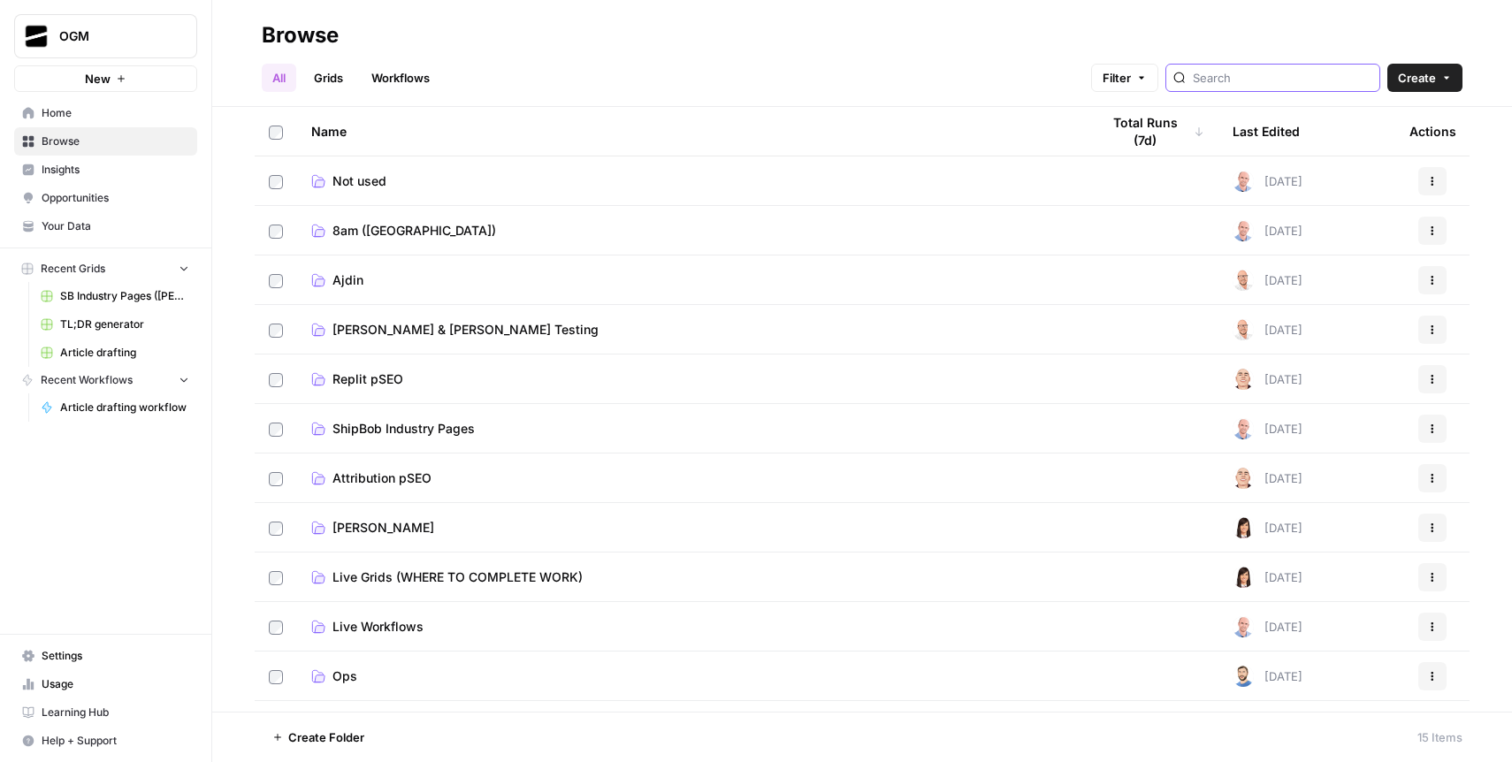
click at [1288, 80] on input "search" at bounding box center [1283, 78] width 180 height 18
type input "draft"
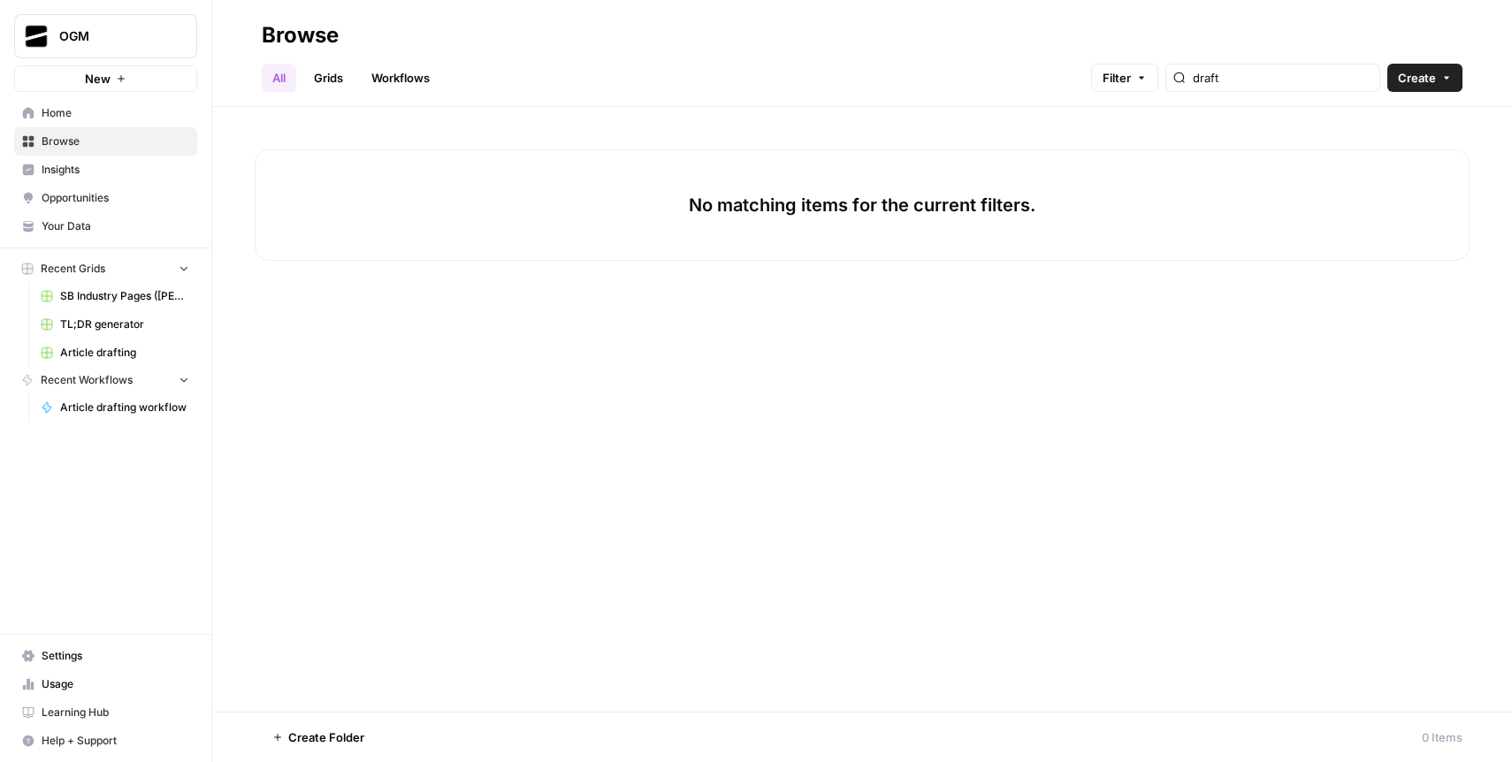
click at [274, 81] on link "All" at bounding box center [279, 78] width 34 height 28
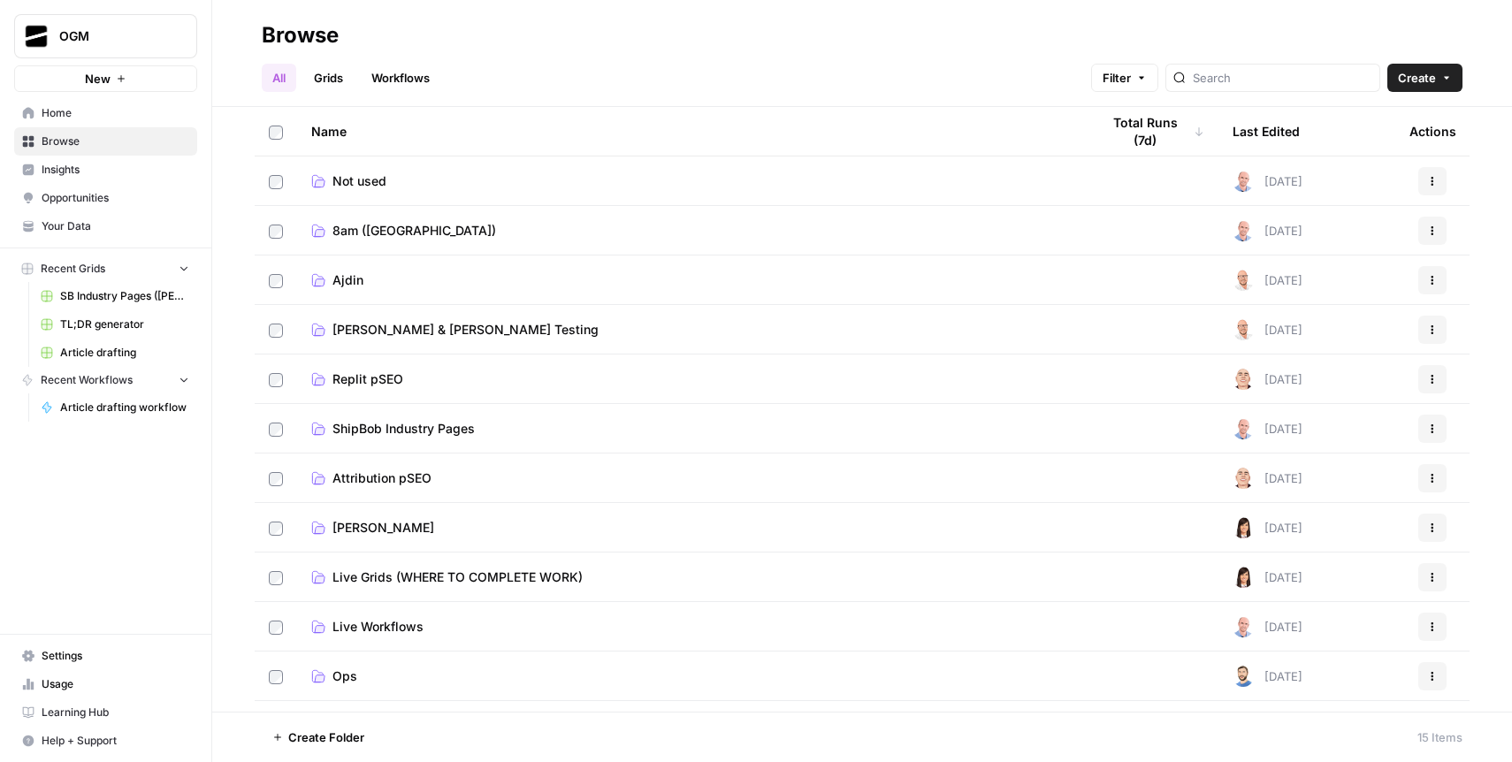
click at [376, 298] on td "Ajdin" at bounding box center [691, 280] width 789 height 49
click at [423, 78] on link "Workflows" at bounding box center [401, 78] width 80 height 28
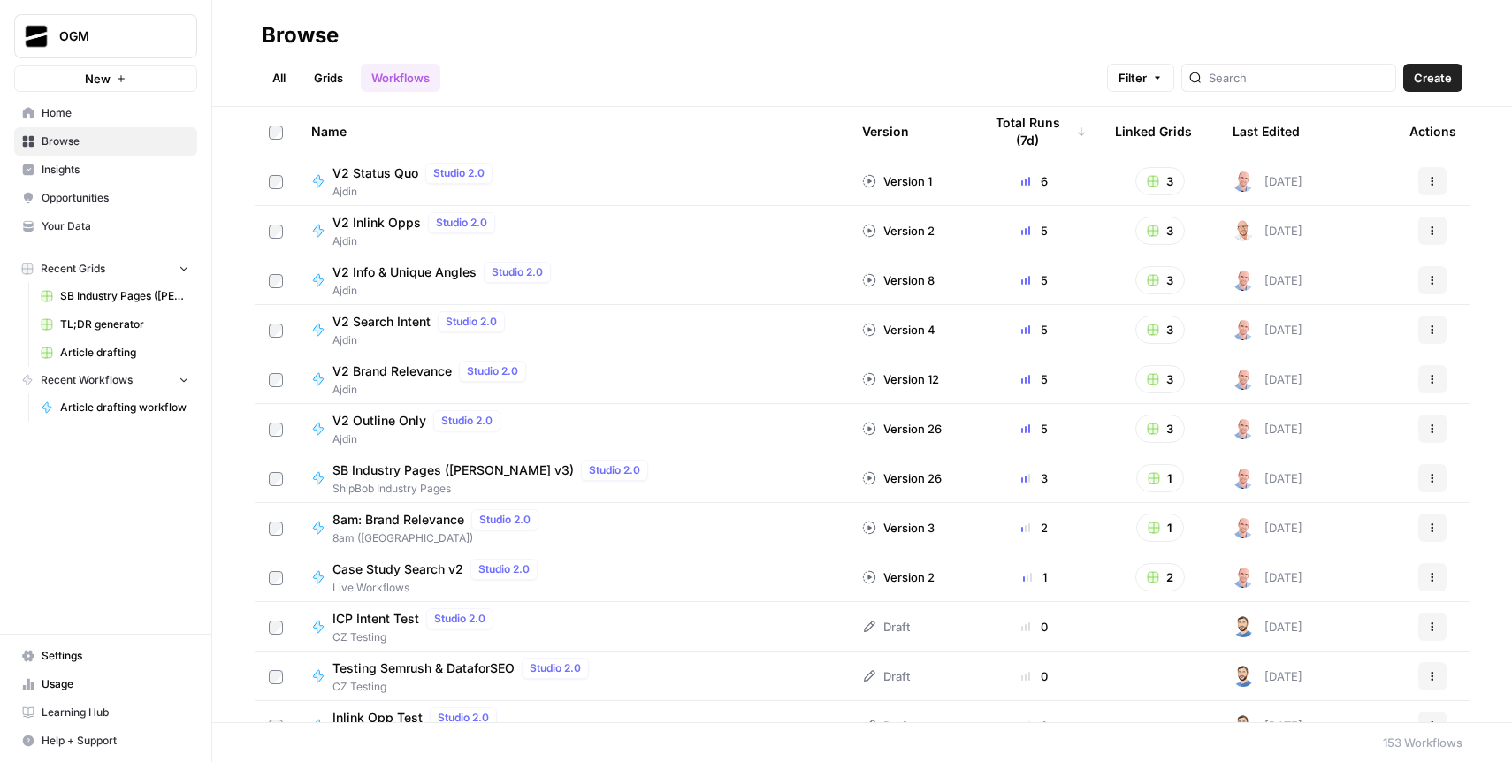
click at [1290, 88] on div at bounding box center [1289, 78] width 215 height 28
type input "draft"
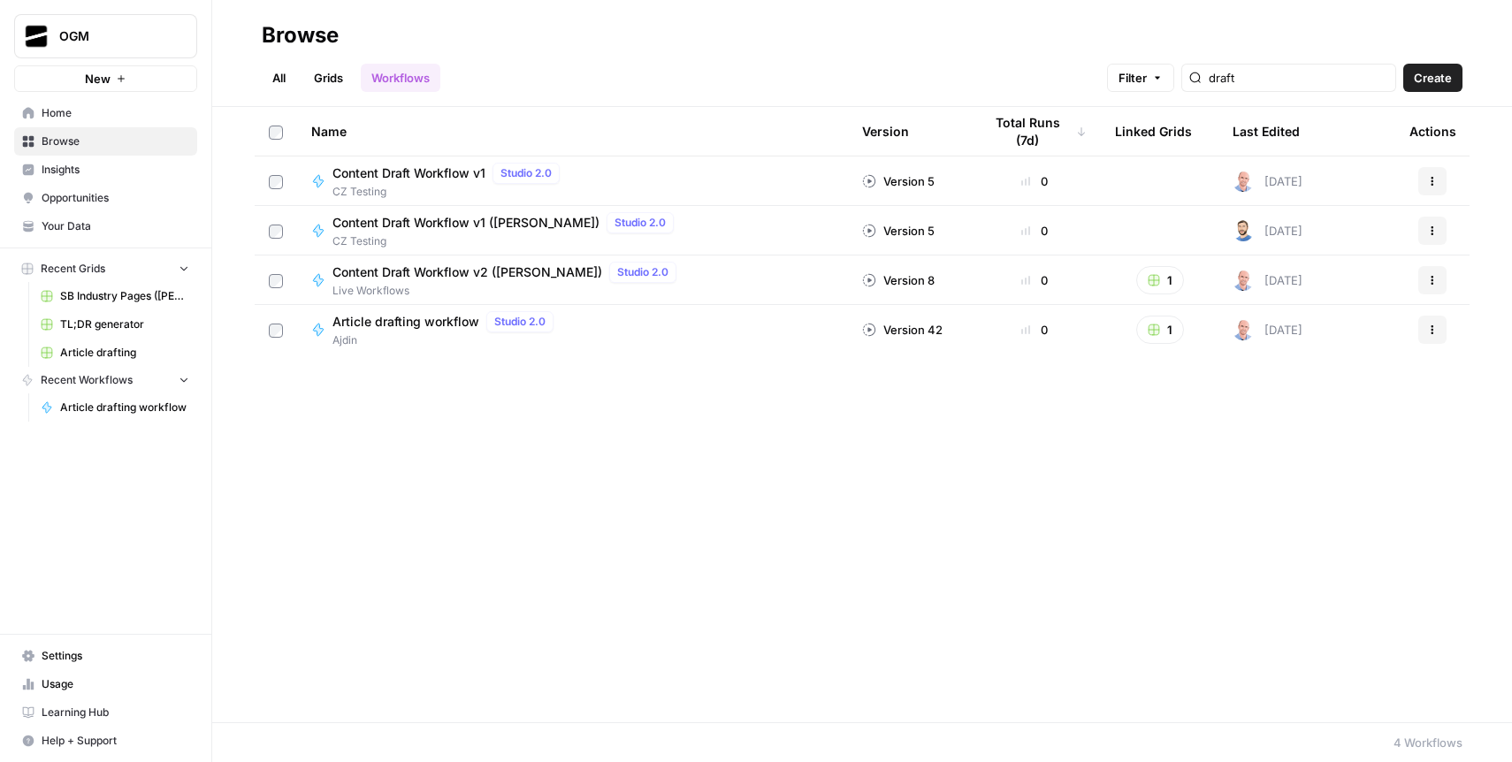
click at [466, 330] on span "Article drafting workflow" at bounding box center [406, 322] width 147 height 18
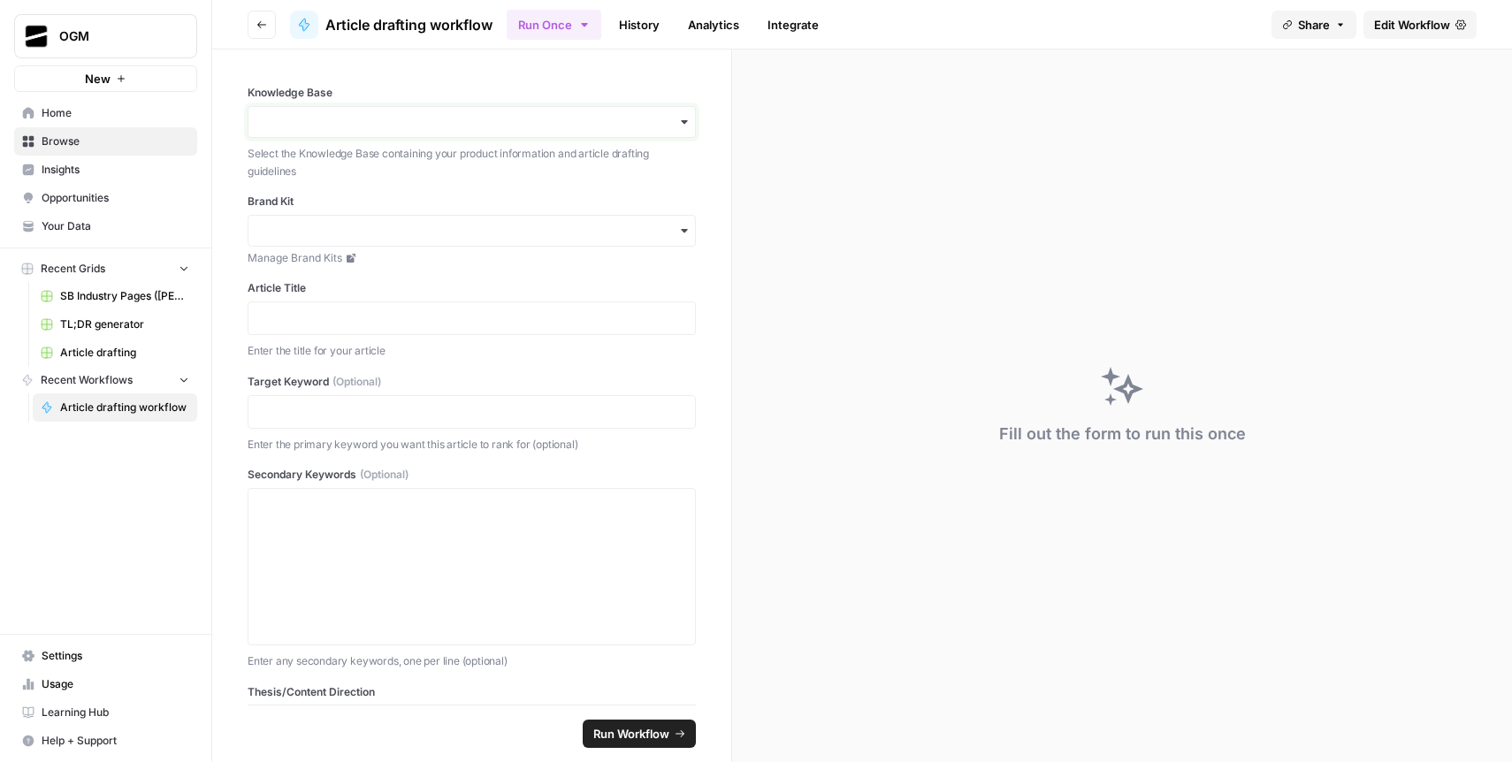
click at [463, 117] on input "Knowledge Base" at bounding box center [471, 122] width 425 height 18
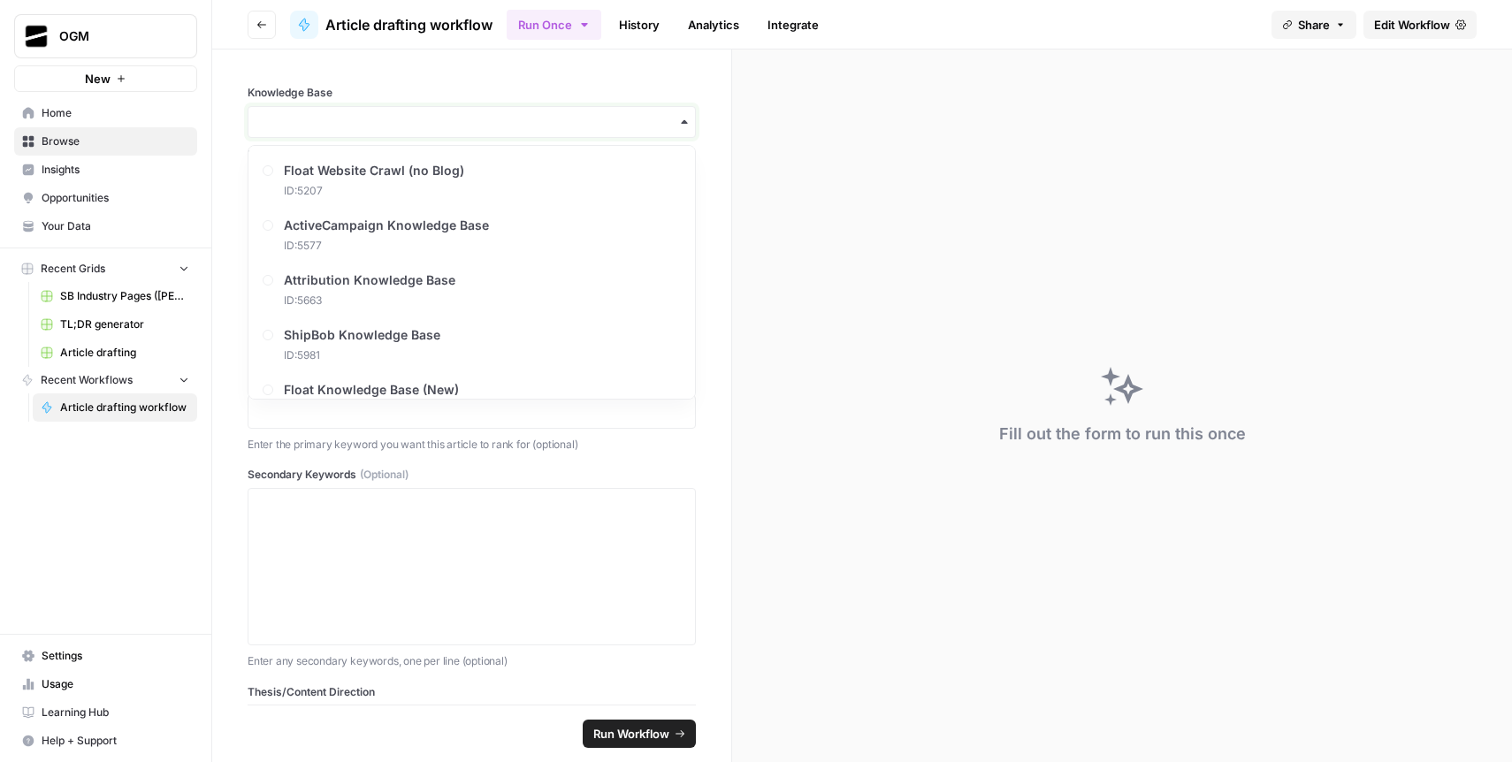
click at [463, 117] on input "Knowledge Base" at bounding box center [471, 122] width 425 height 18
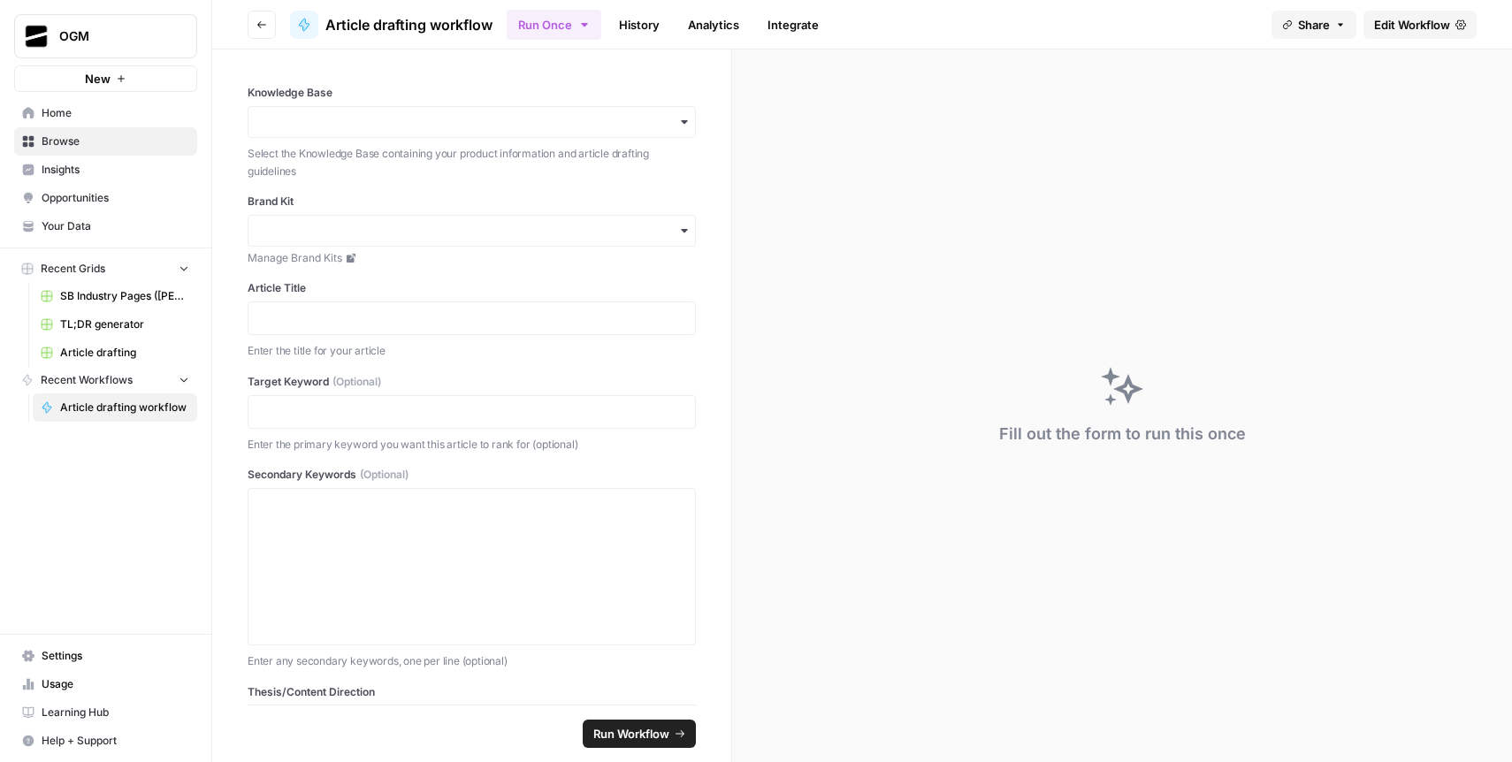
click at [264, 22] on icon "button" at bounding box center [261, 24] width 11 height 11
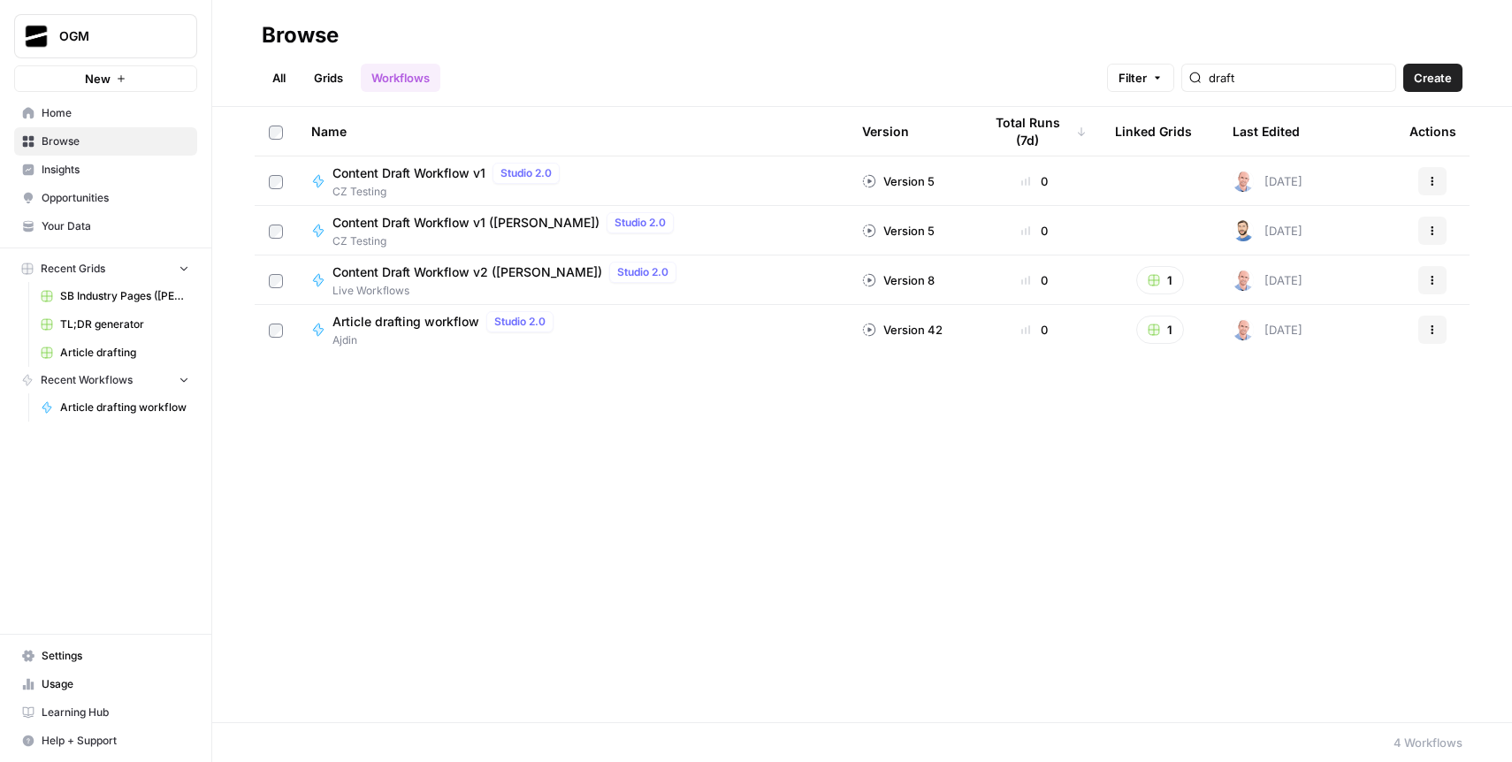
click at [311, 82] on link "Grids" at bounding box center [328, 78] width 50 height 28
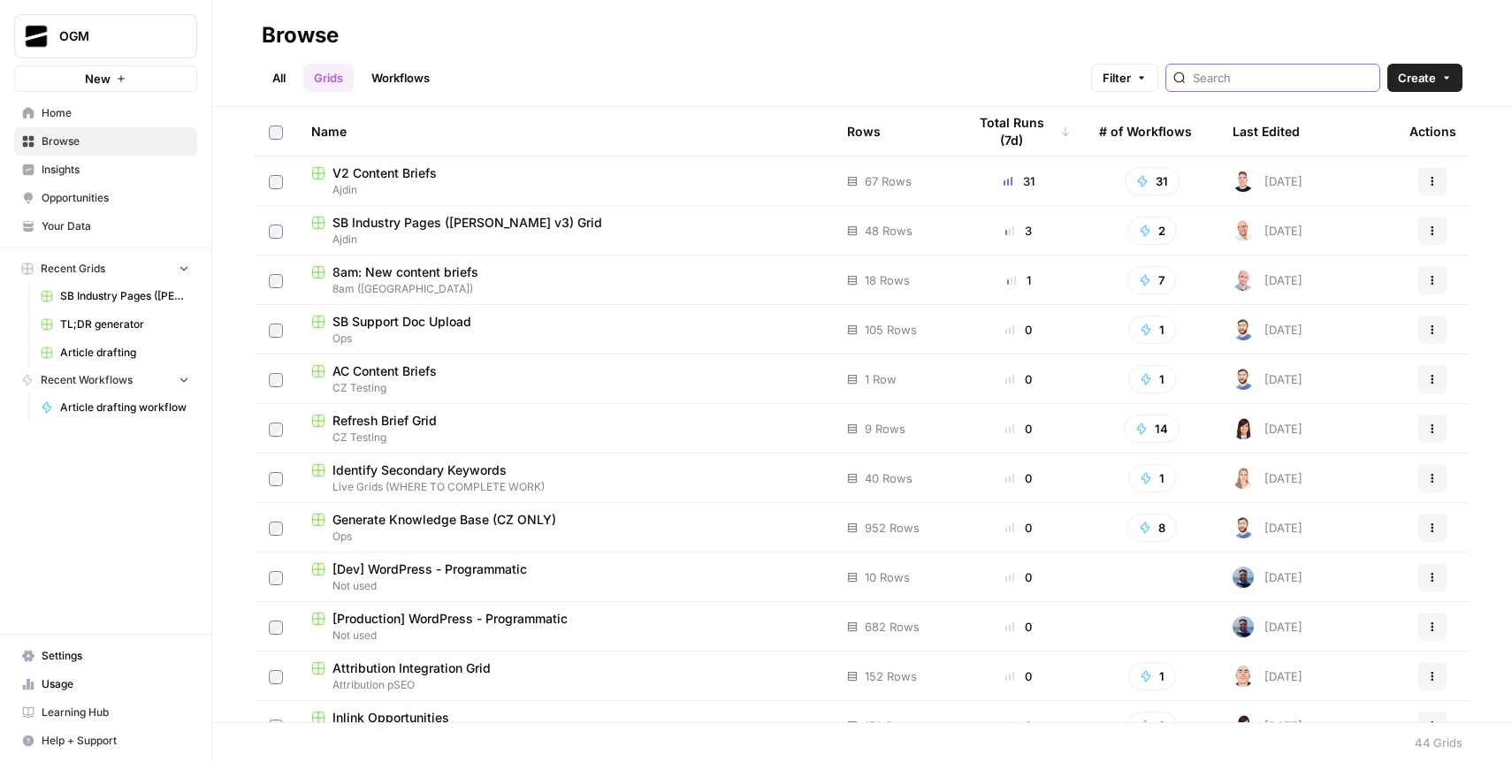
click at [1291, 80] on input "search" at bounding box center [1283, 78] width 180 height 18
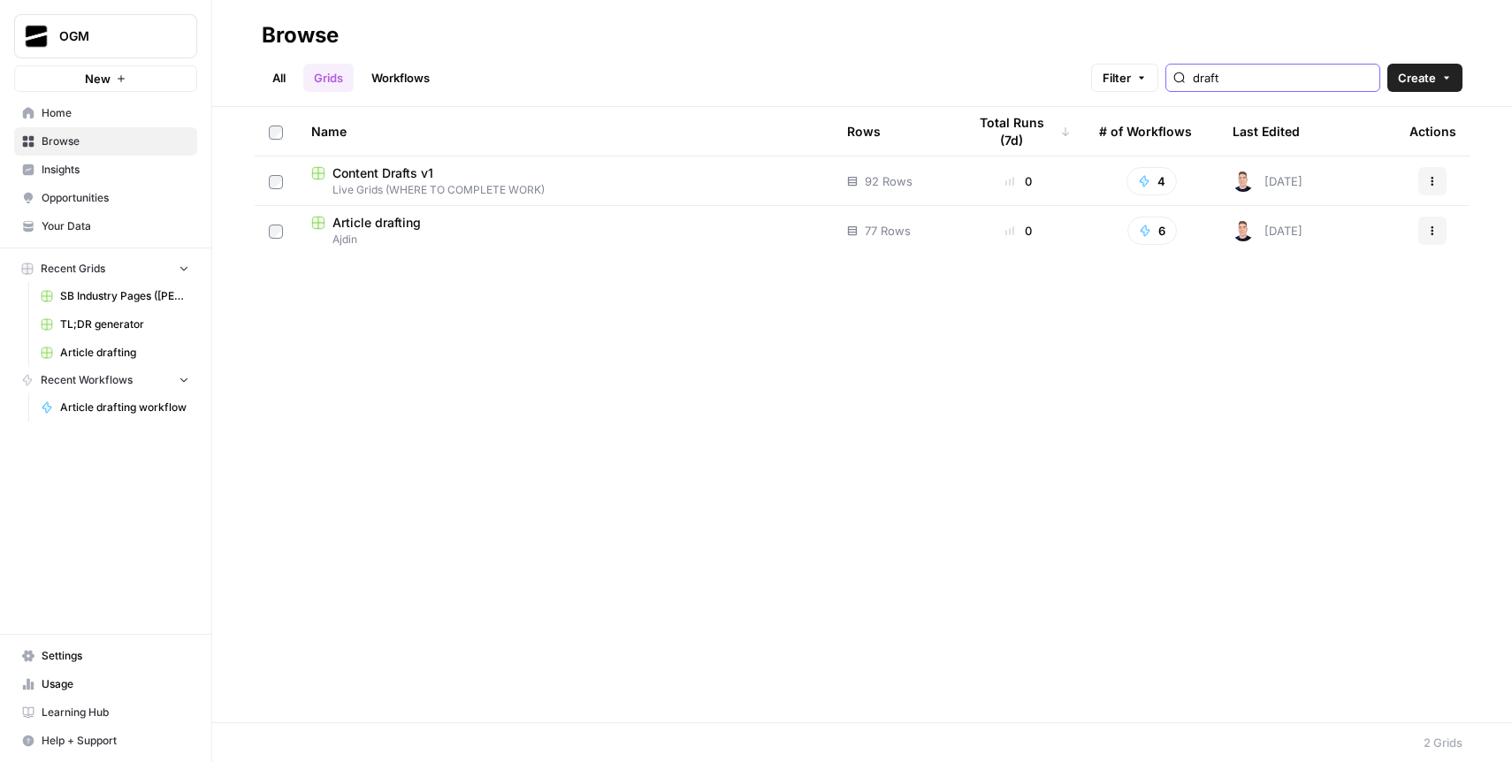
type input "draft"
click at [454, 233] on span "Ajdin" at bounding box center [565, 240] width 508 height 16
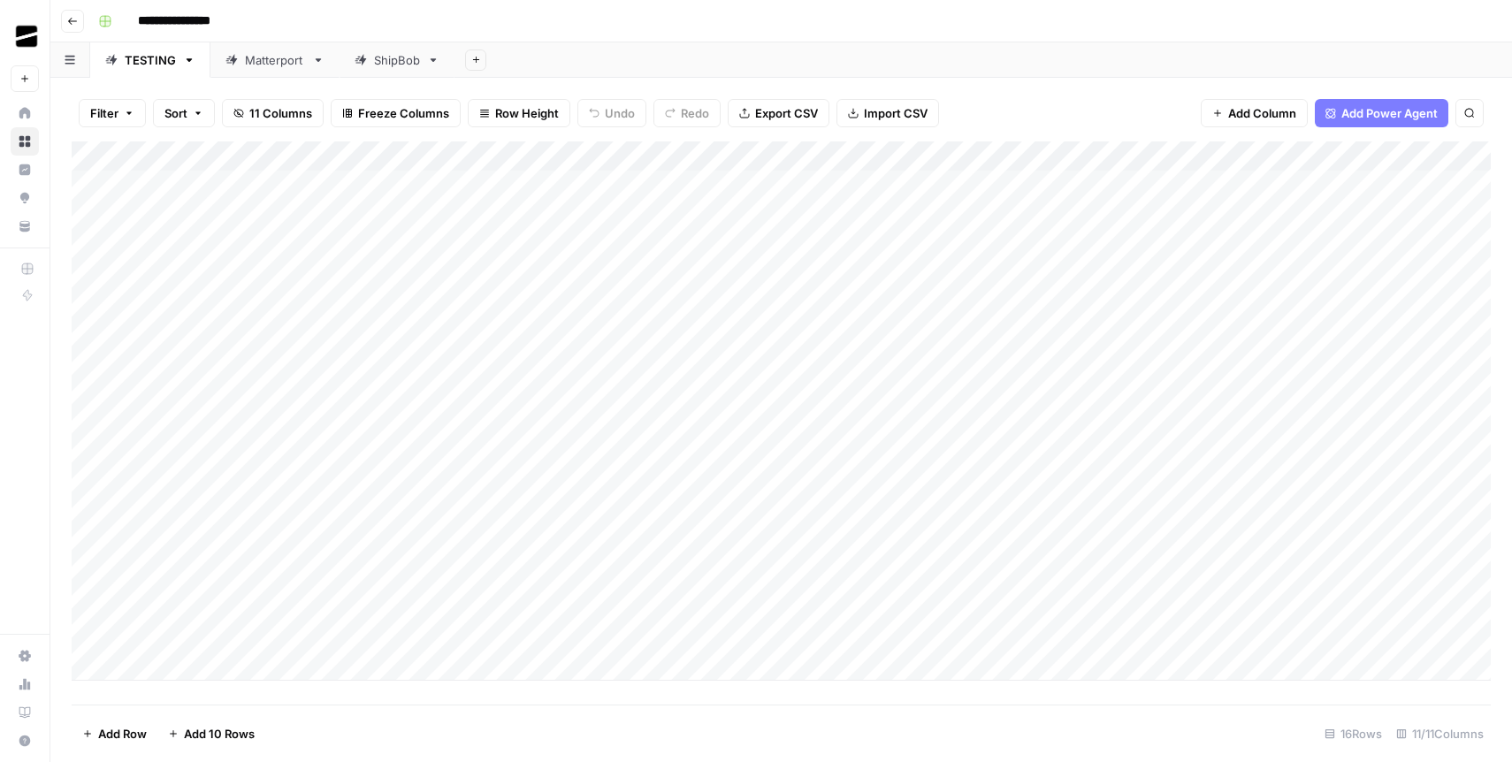
click at [389, 61] on div "ShipBob" at bounding box center [397, 60] width 46 height 18
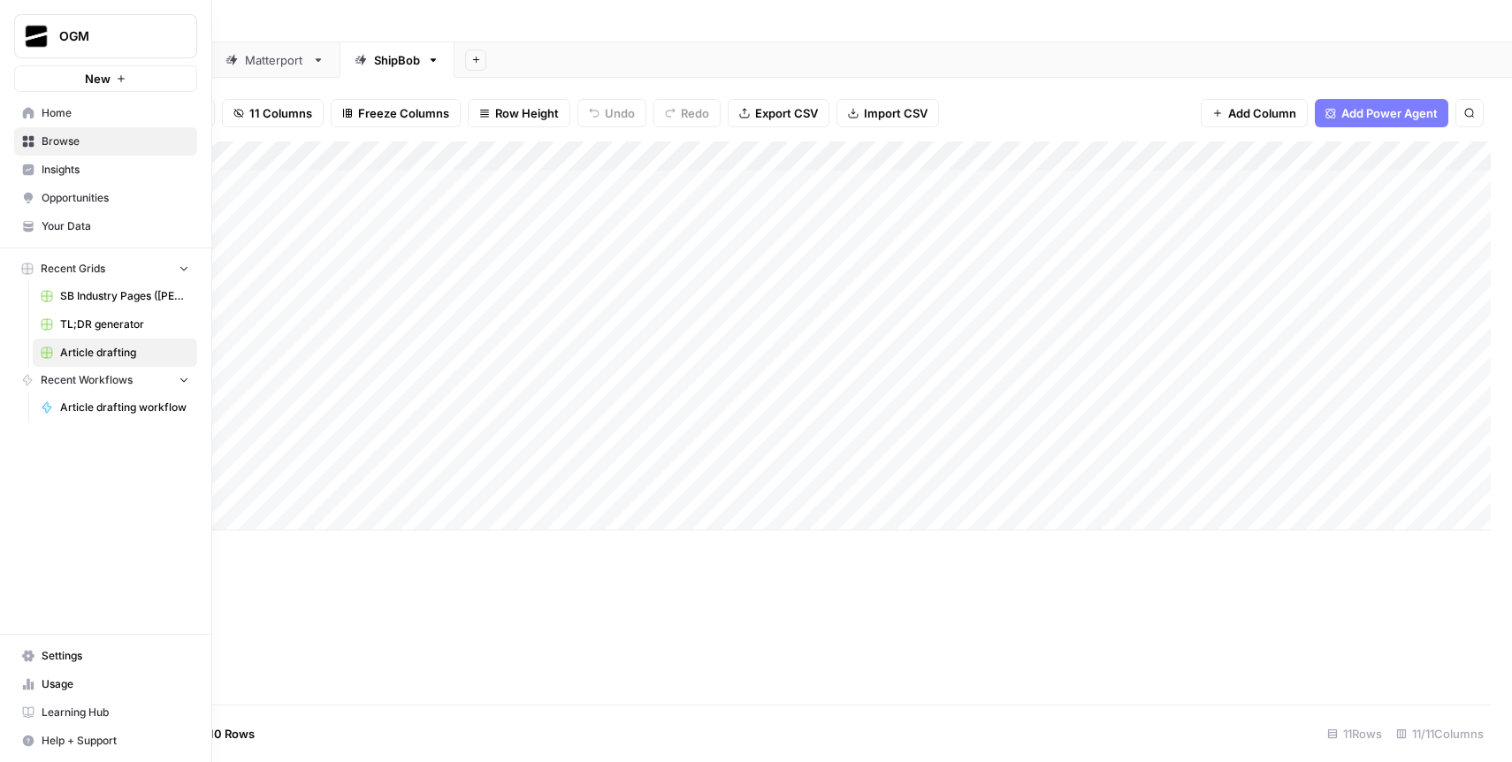
click at [49, 113] on span "Home" at bounding box center [116, 113] width 148 height 16
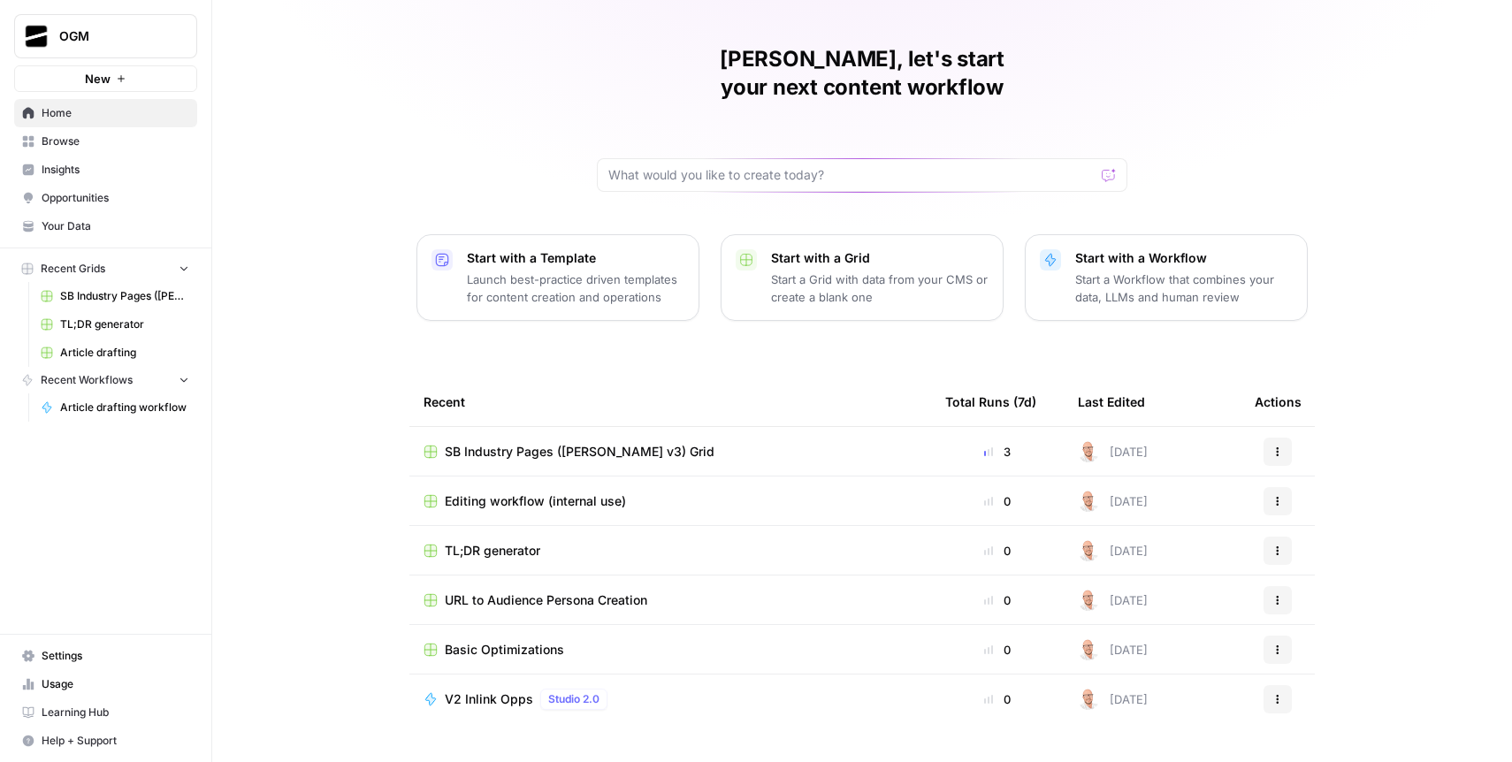
scroll to position [51, 0]
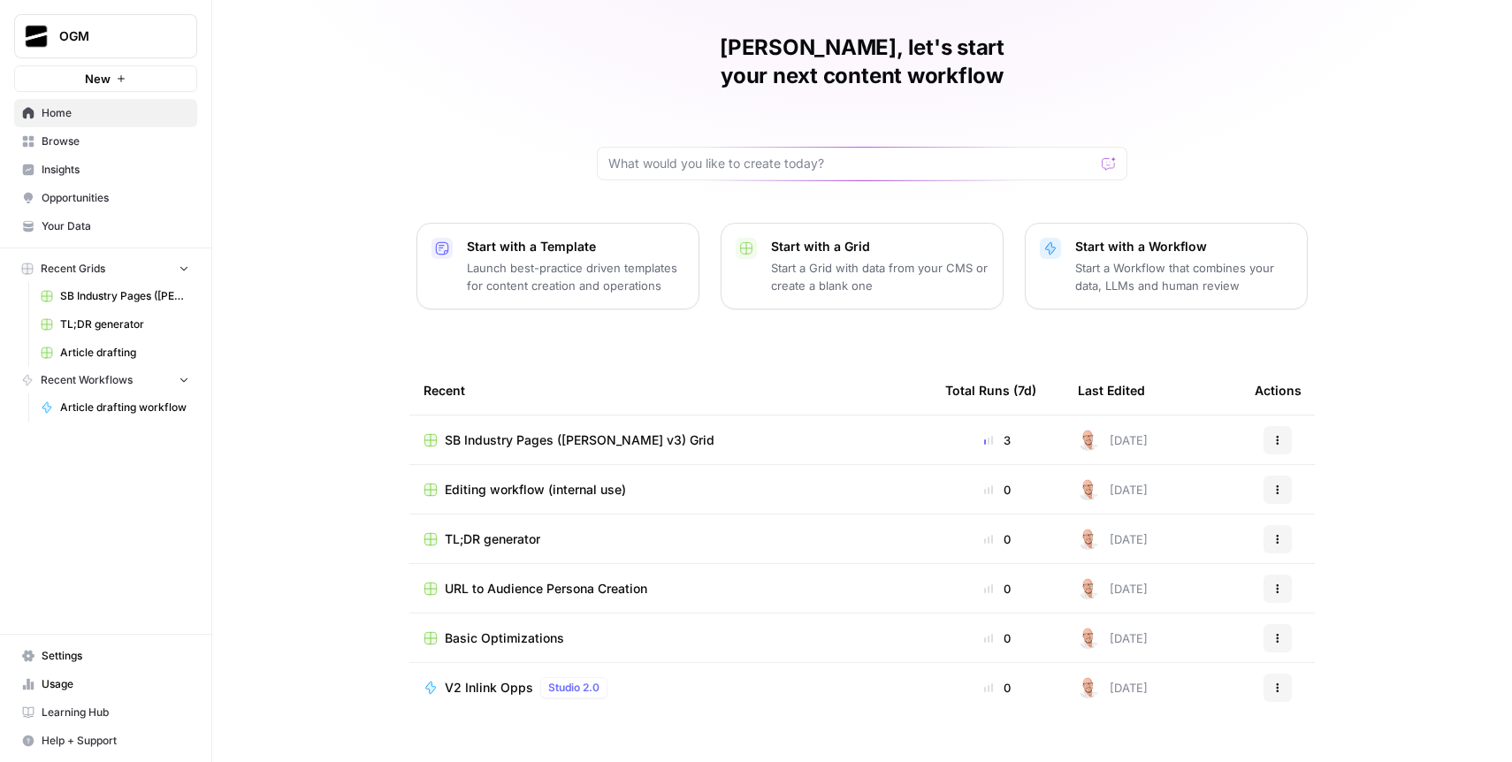
click at [91, 140] on span "Browse" at bounding box center [116, 142] width 148 height 16
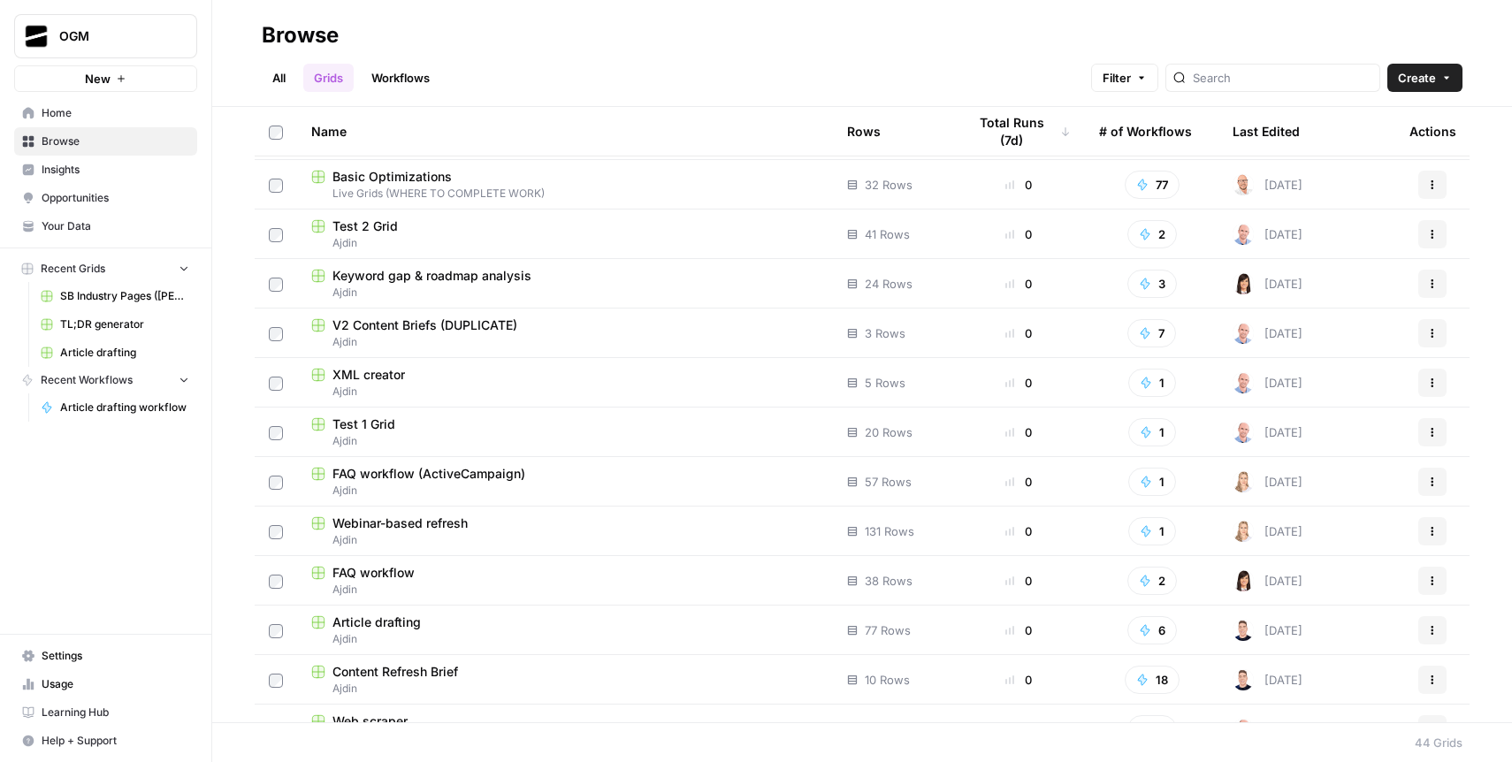
scroll to position [1613, 0]
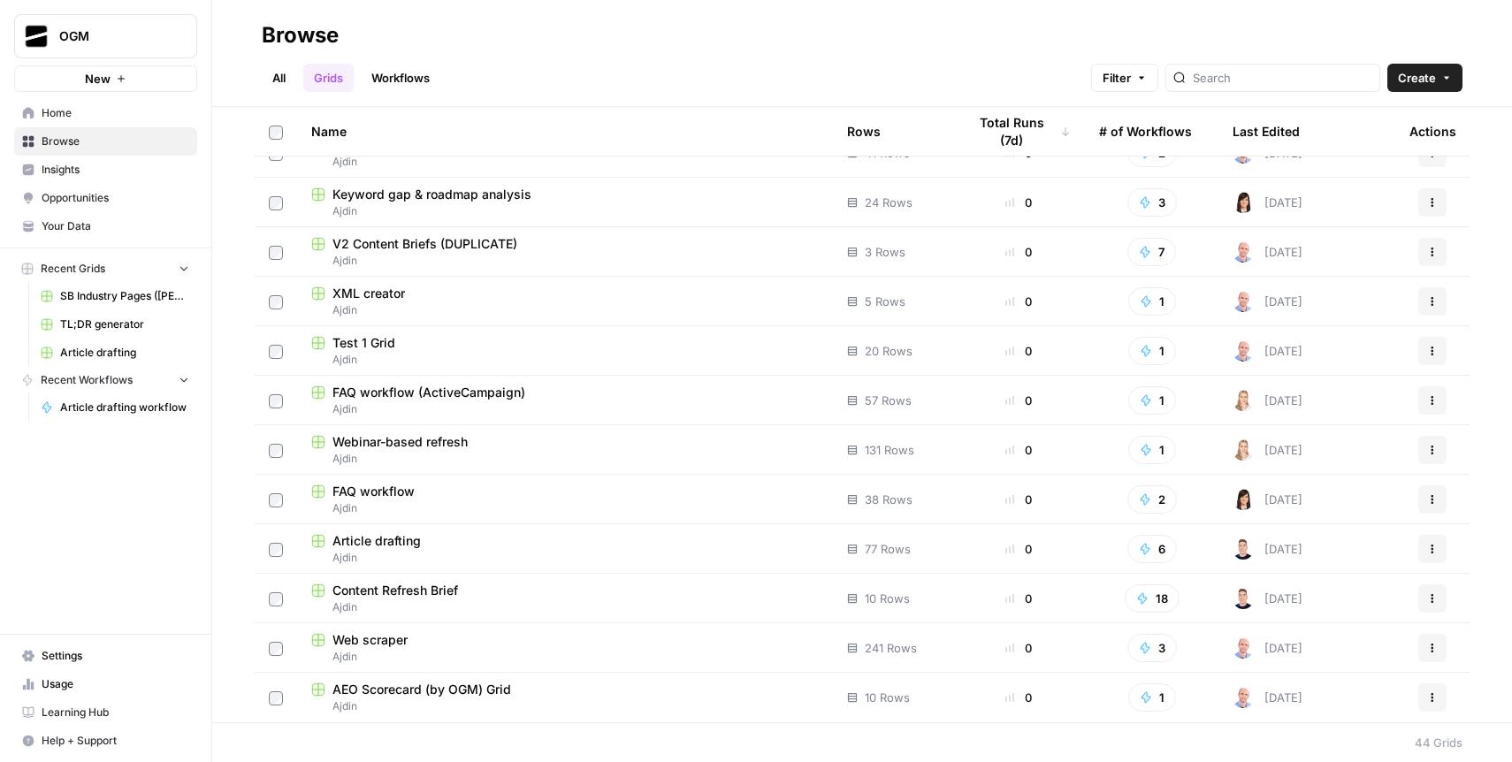
click at [444, 649] on span "Ajdin" at bounding box center [565, 657] width 508 height 16
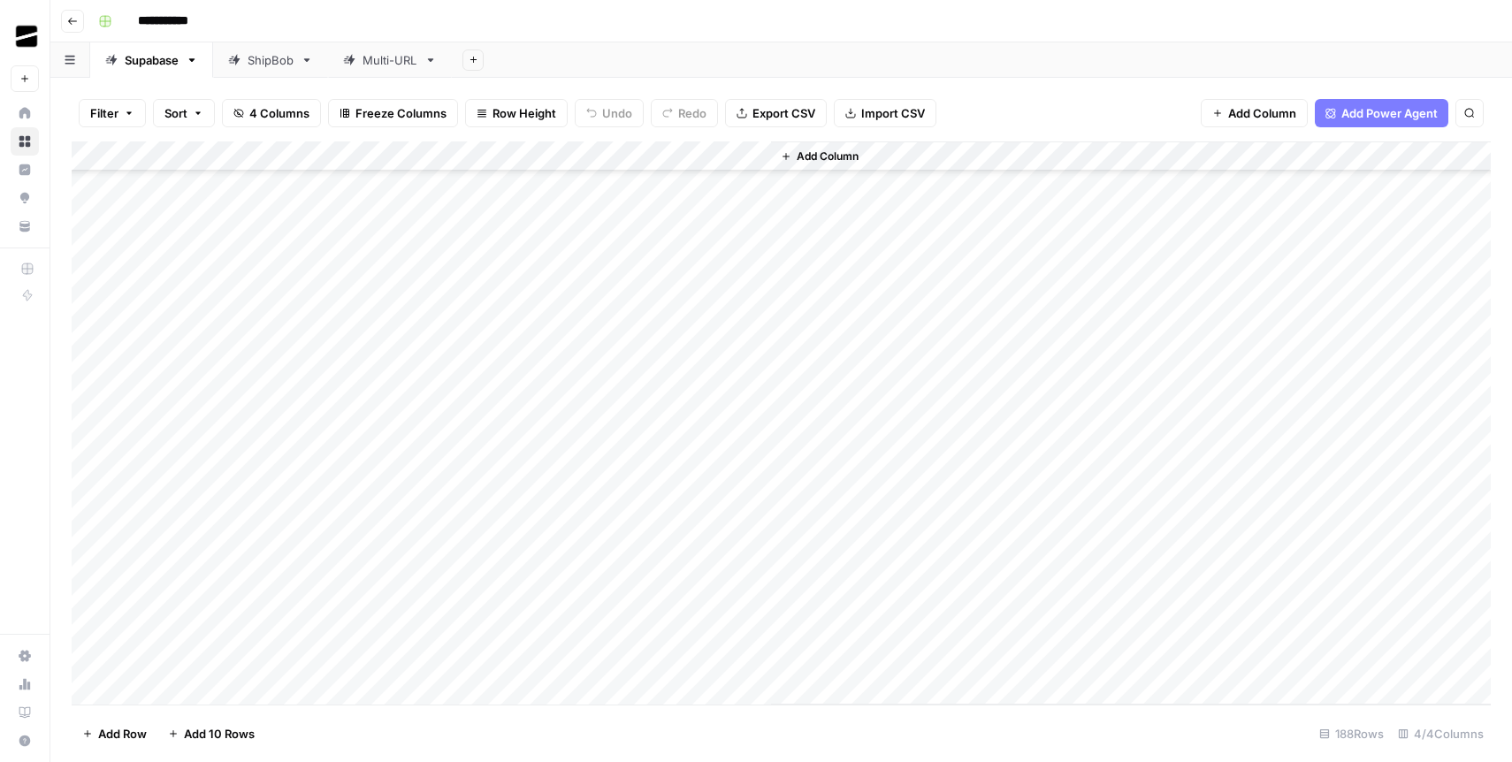
scroll to position [317, 0]
click at [264, 60] on div "ShipBob" at bounding box center [271, 60] width 46 height 18
click at [141, 57] on div "Supabase" at bounding box center [152, 60] width 54 height 18
click at [263, 181] on div "Add Column" at bounding box center [782, 423] width 1420 height 563
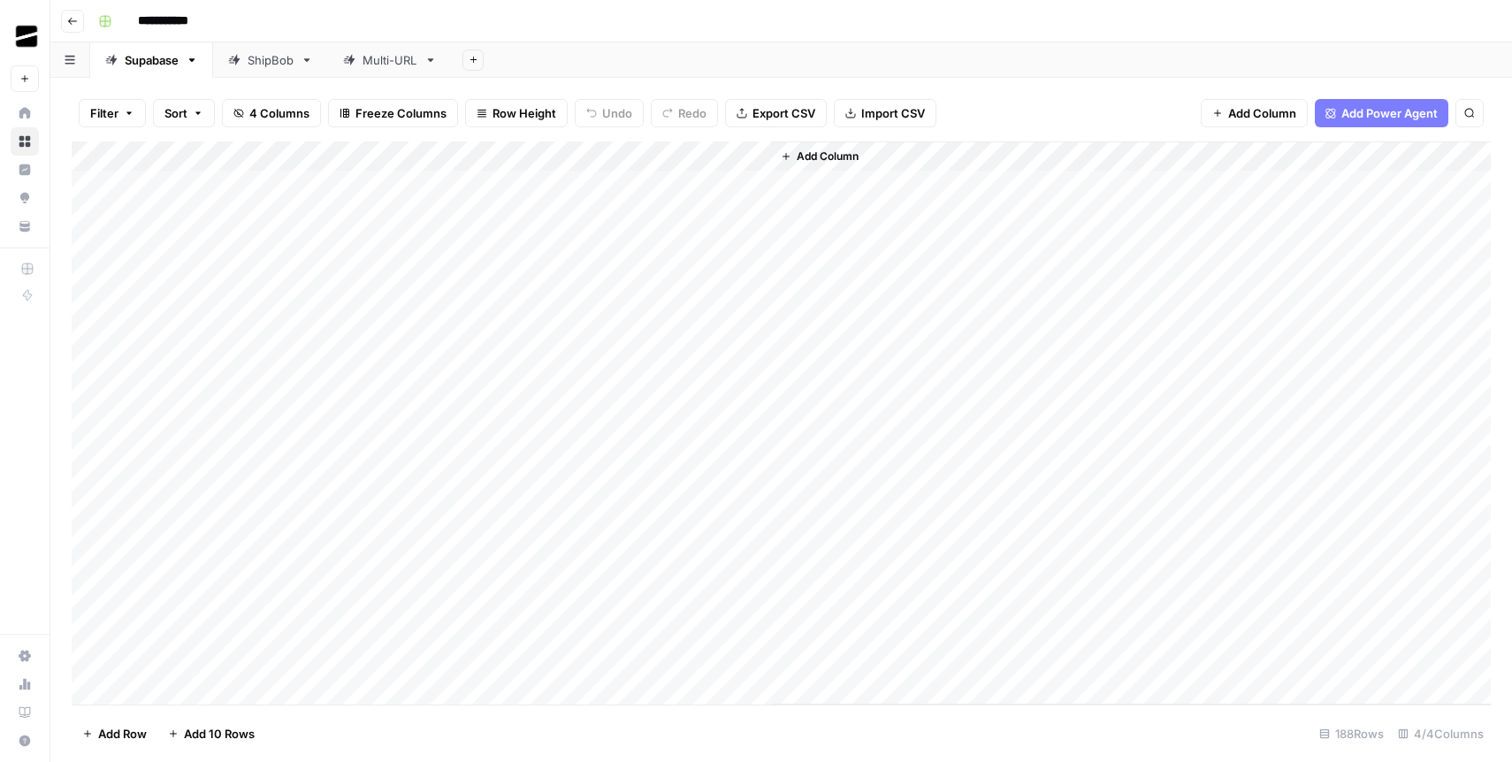
click at [263, 181] on div "Add Column" at bounding box center [782, 423] width 1420 height 563
click at [263, 181] on body "**********" at bounding box center [756, 381] width 1512 height 762
click at [252, 215] on div "Add Column" at bounding box center [782, 423] width 1420 height 563
click at [251, 188] on div "Add Column" at bounding box center [782, 423] width 1420 height 563
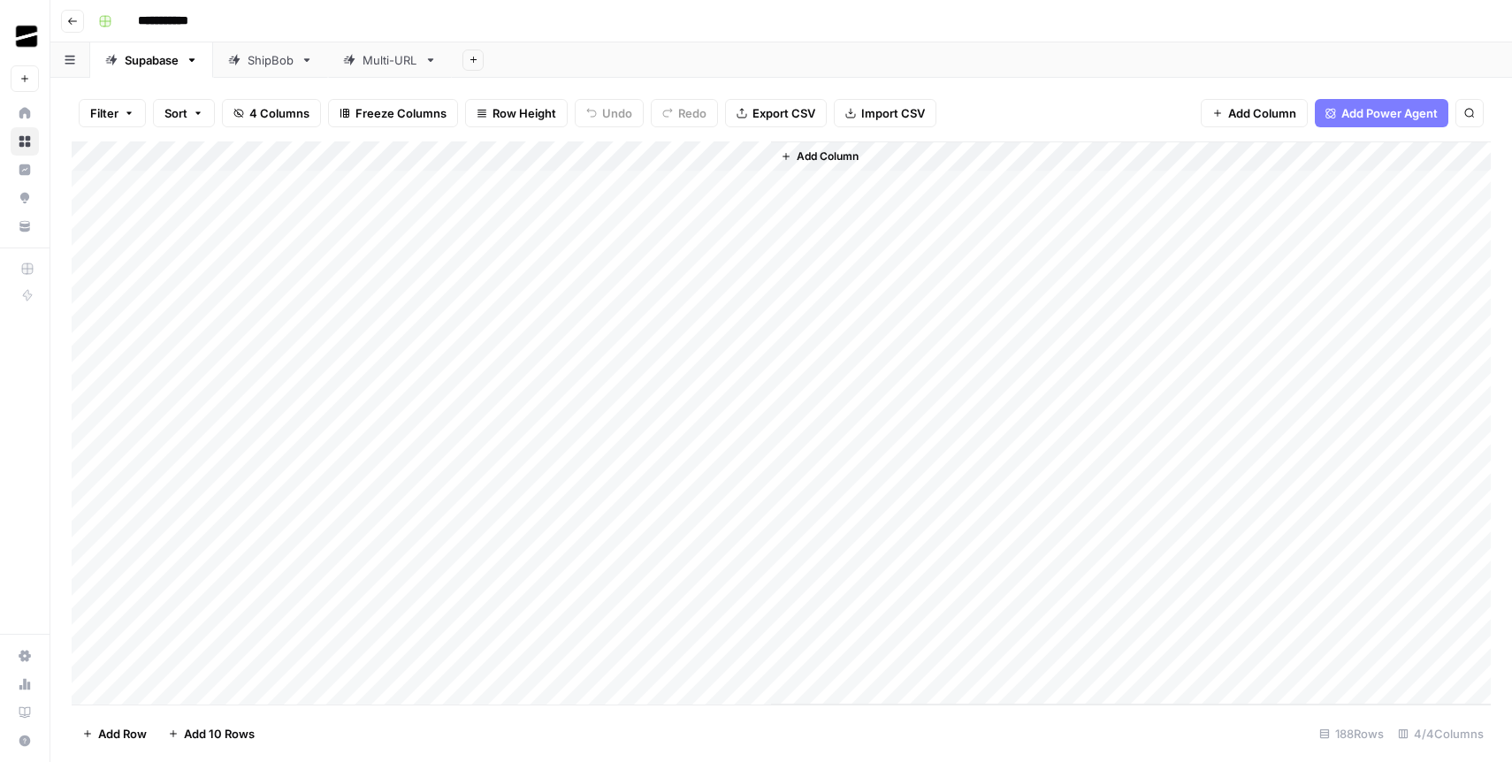
click at [742, 181] on div "Add Column" at bounding box center [782, 423] width 1420 height 563
click at [739, 193] on div "Add Column" at bounding box center [782, 423] width 1420 height 563
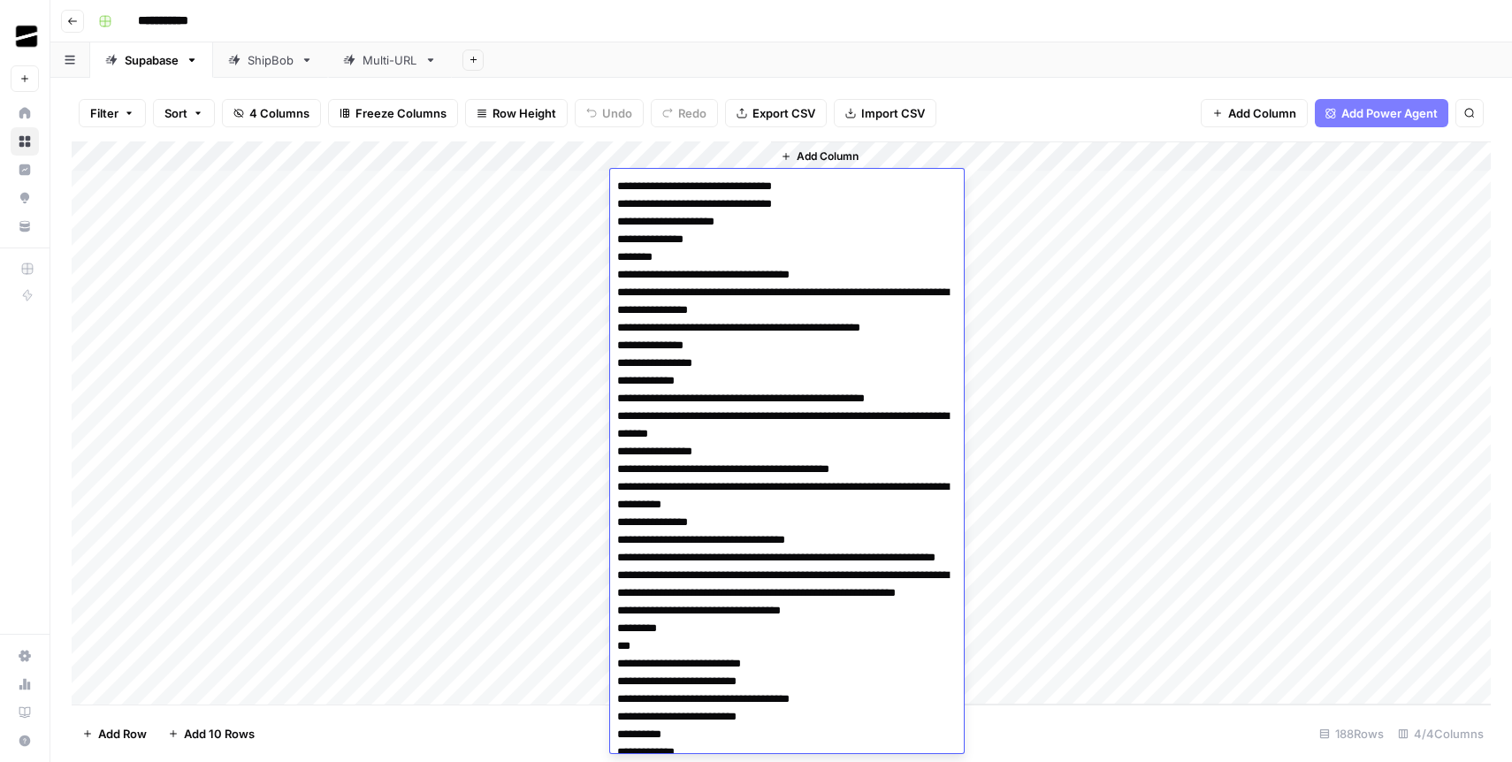
click at [1014, 186] on div "Add Column" at bounding box center [1131, 423] width 720 height 563
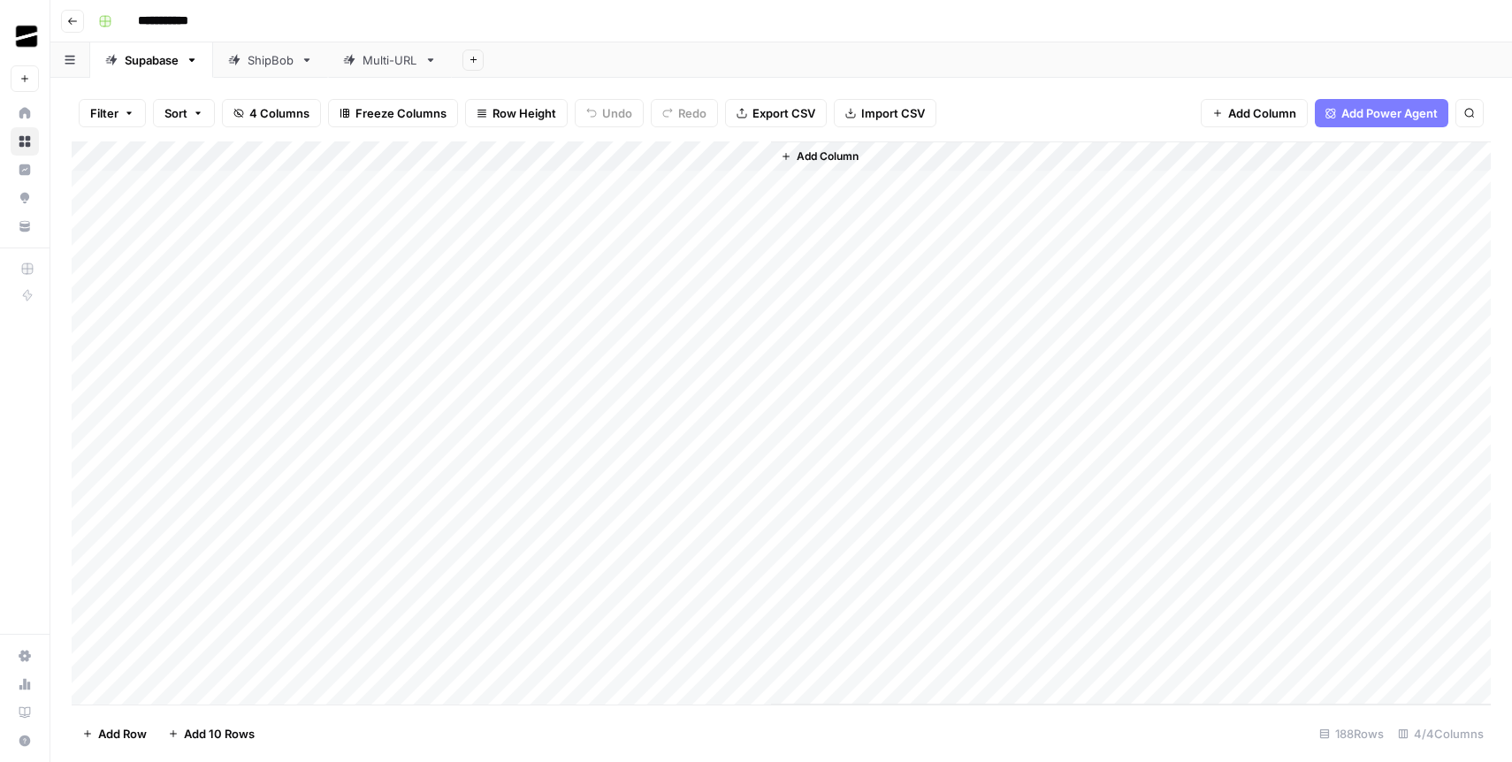
click at [392, 57] on div "Multi-URL" at bounding box center [390, 60] width 55 height 18
click at [218, 505] on div "Add Column" at bounding box center [782, 423] width 1420 height 563
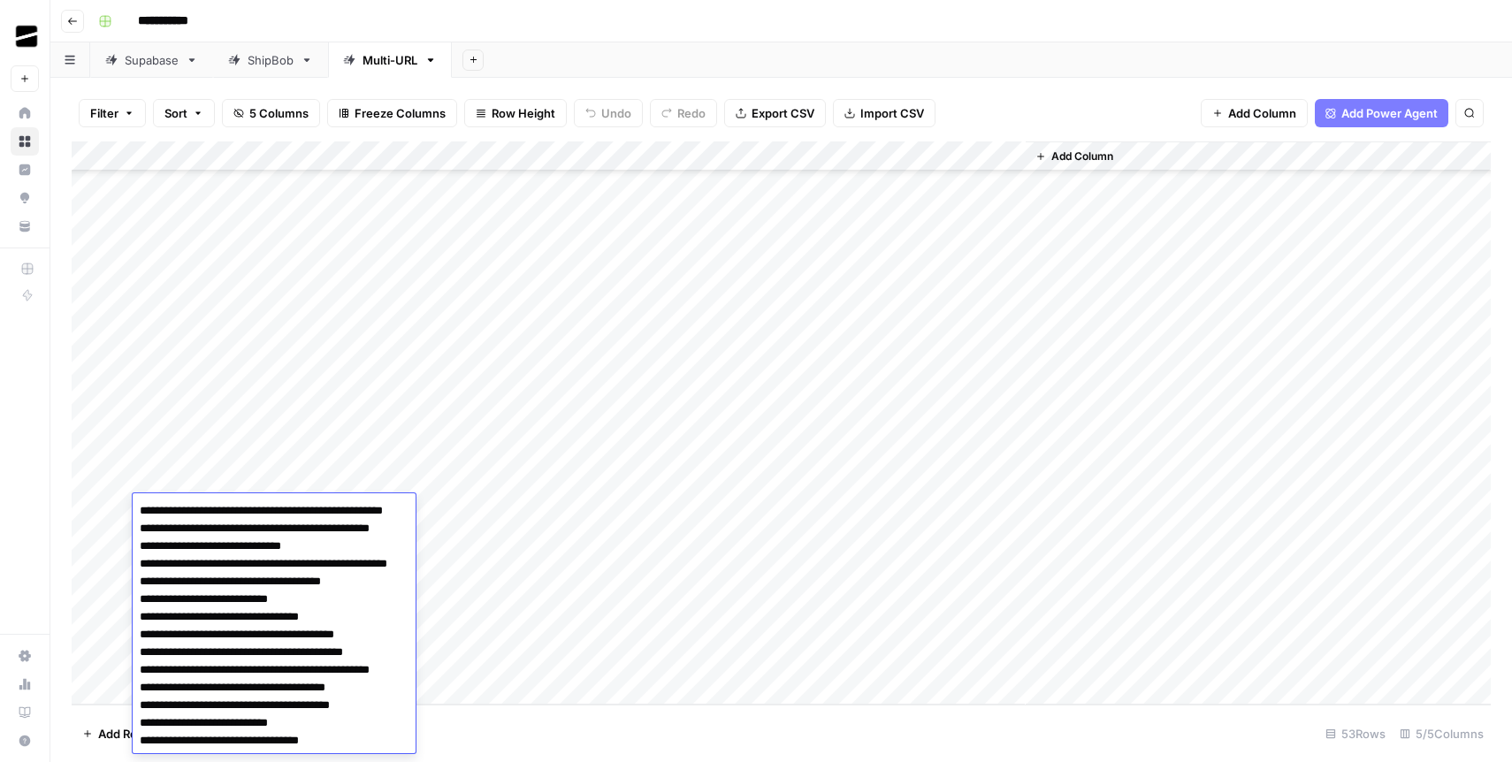
scroll to position [18, 0]
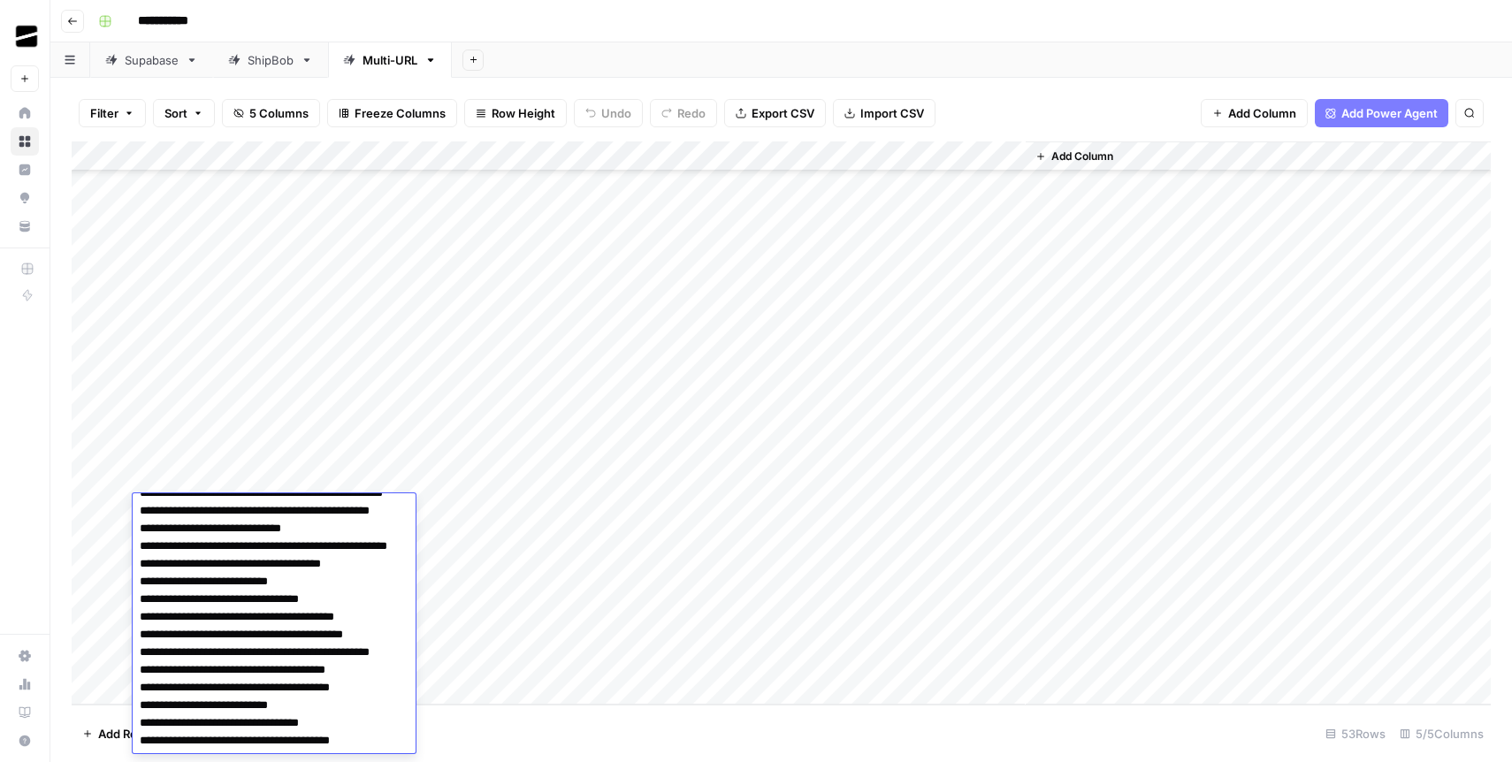
click at [670, 511] on div "Add Column" at bounding box center [782, 423] width 1420 height 563
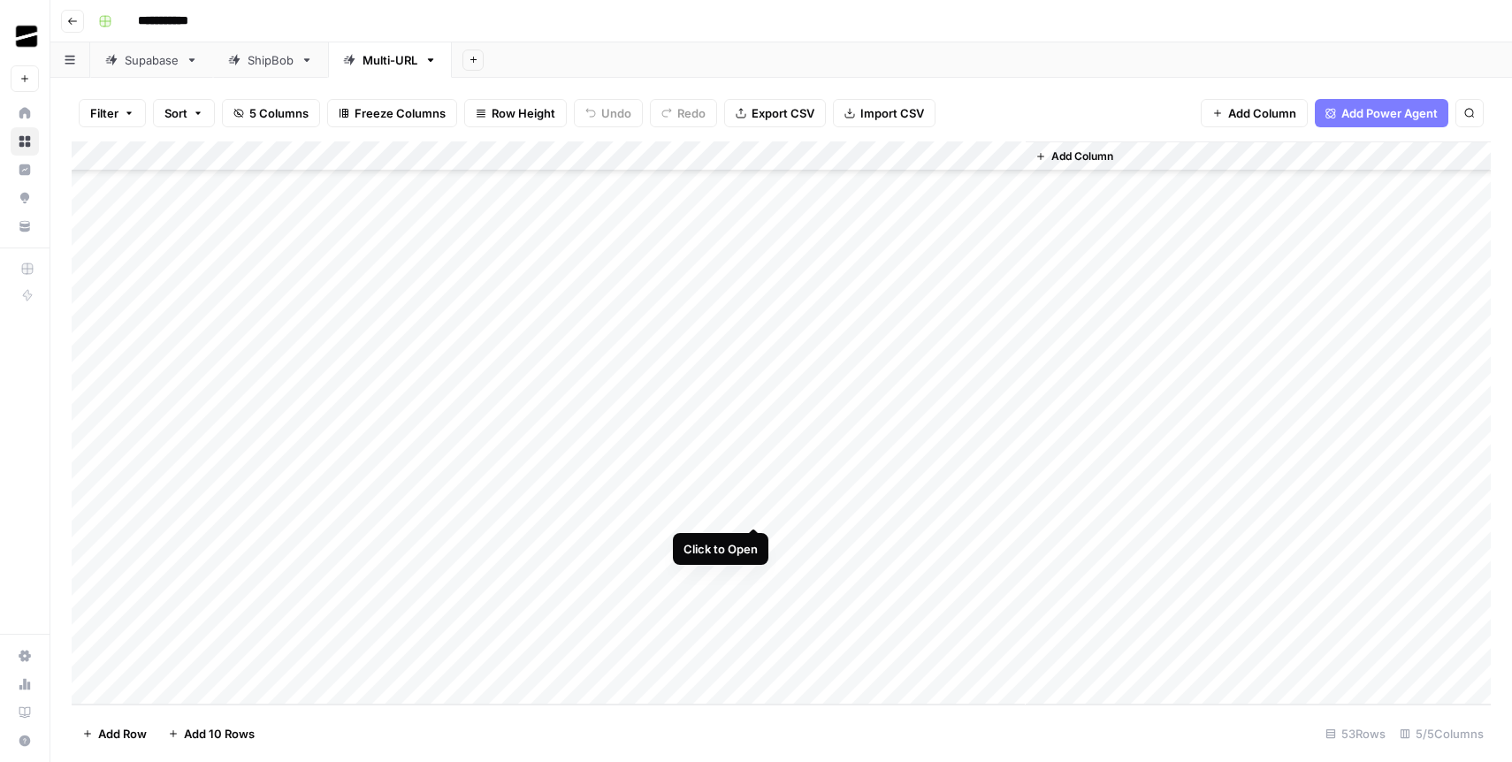
click at [750, 507] on div "Add Column" at bounding box center [782, 423] width 1420 height 563
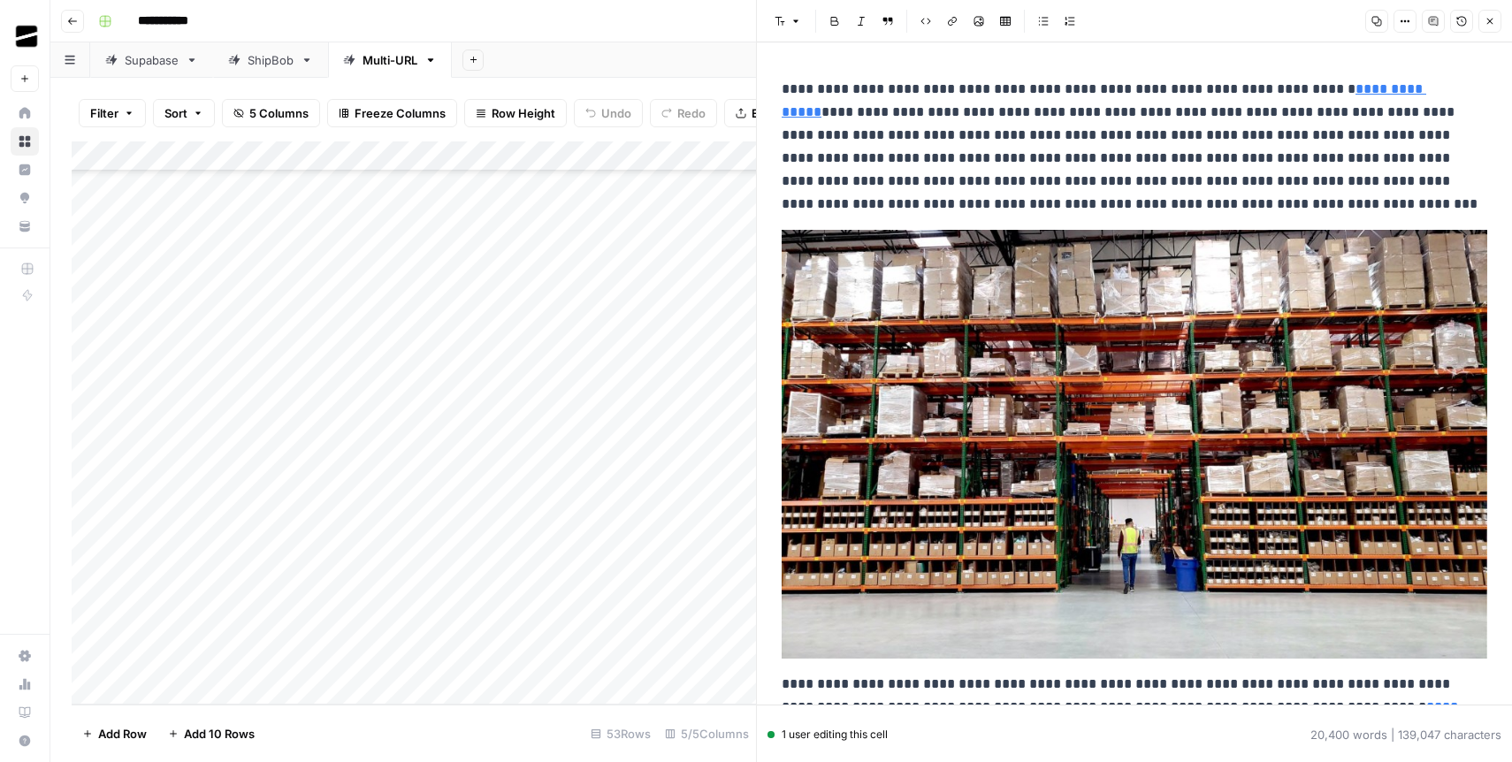
click at [1485, 22] on icon "button" at bounding box center [1490, 21] width 11 height 11
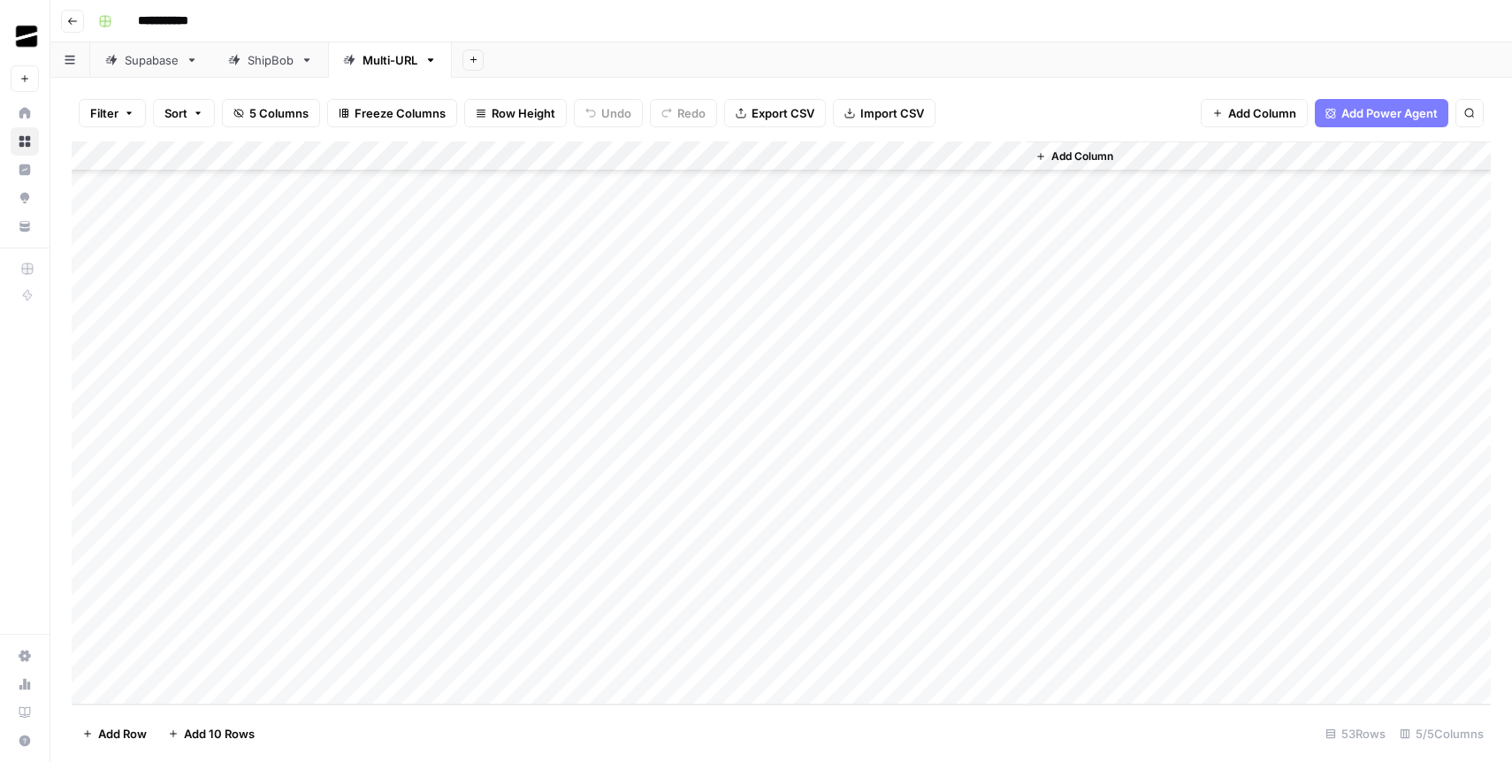
click at [868, 507] on div "Add Column" at bounding box center [782, 423] width 1420 height 563
click at [1162, 500] on div "Add Column" at bounding box center [1258, 423] width 465 height 563
click at [80, 25] on button "Go back" at bounding box center [72, 21] width 23 height 23
